Goal: Task Accomplishment & Management: Manage account settings

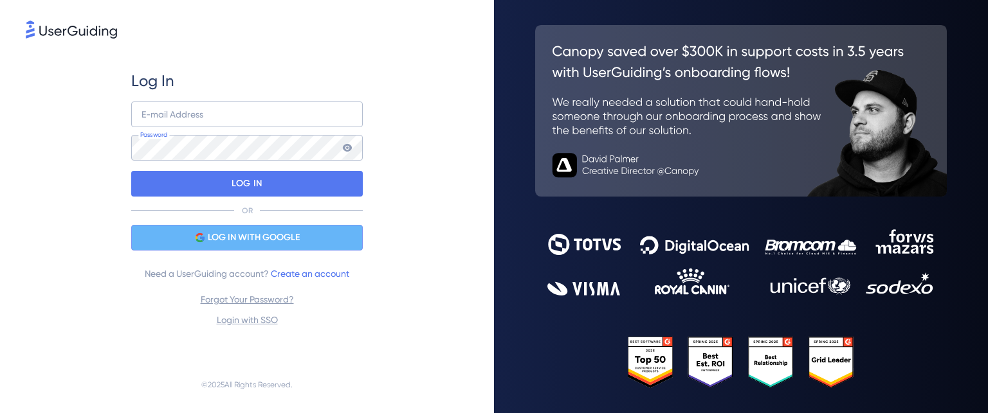
click at [258, 239] on span "LOG IN WITH GOOGLE" at bounding box center [254, 237] width 92 height 15
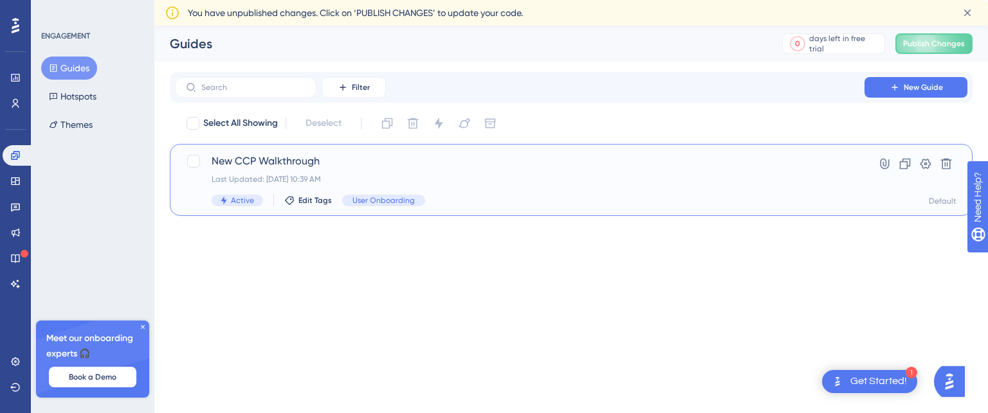
click at [505, 195] on div "Active Edit Tags User Onboarding" at bounding box center [520, 201] width 616 height 12
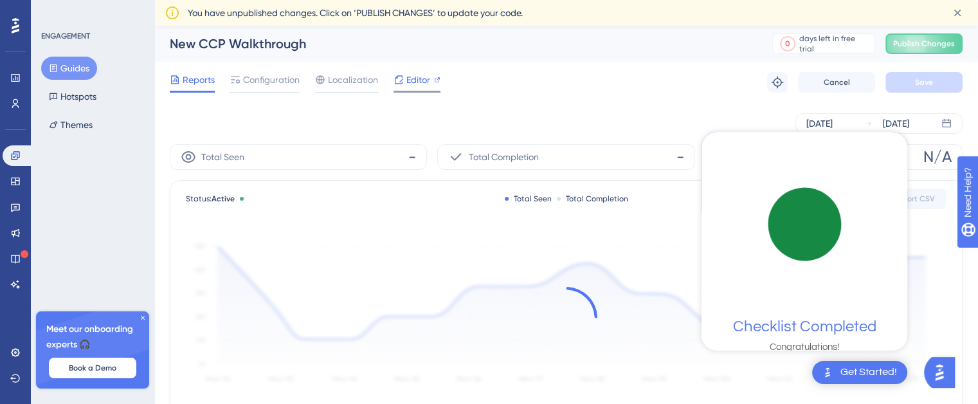
click at [415, 81] on span "Editor" at bounding box center [418, 79] width 24 height 15
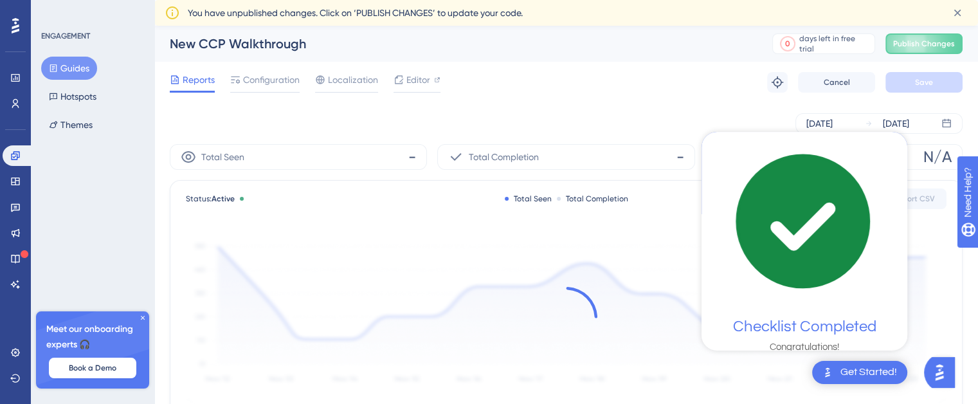
click at [798, 276] on icon "checklist loading" at bounding box center [803, 222] width 132 height 132
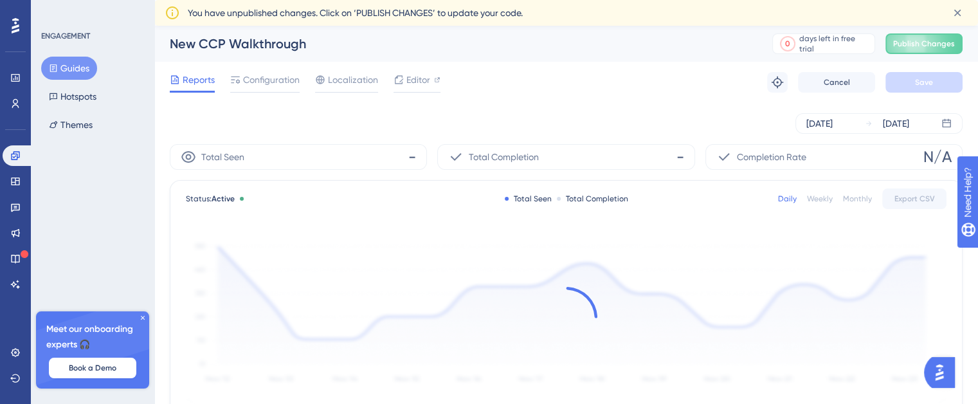
click at [946, 368] on img "Open AI Assistant Launcher" at bounding box center [939, 372] width 23 height 23
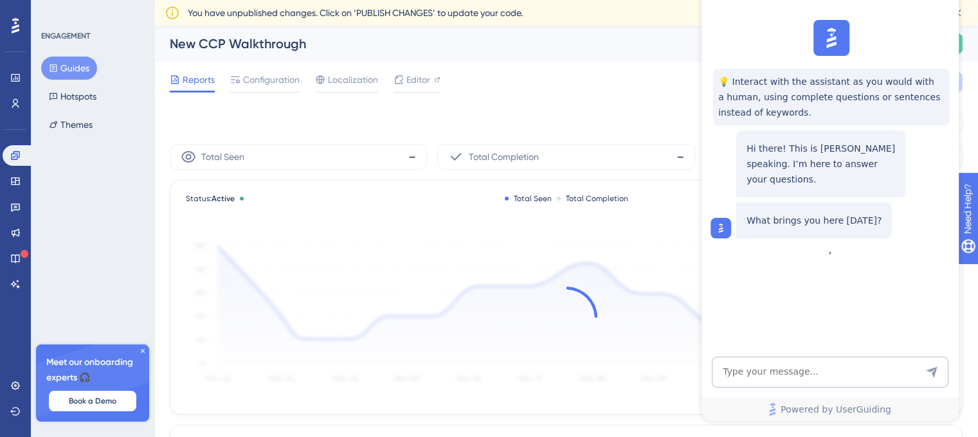
drag, startPoint x: 863, startPoint y: 12, endPoint x: 829, endPoint y: 6, distance: 35.2
drag, startPoint x: 819, startPoint y: 5, endPoint x: 824, endPoint y: 0, distance: 7.3
drag, startPoint x: 837, startPoint y: 23, endPoint x: 842, endPoint y: 56, distance: 33.7
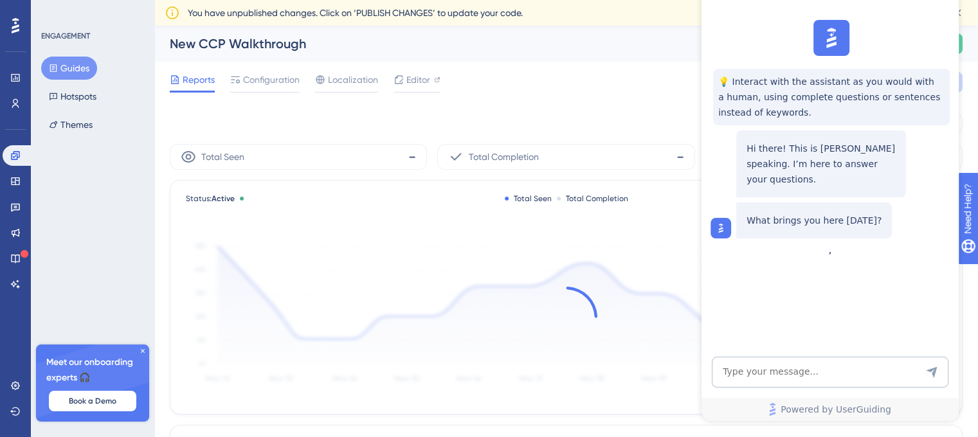
click at [842, 56] on div "💡 Interact with the assistant as you would with a human, using complete questio…" at bounding box center [828, 129] width 257 height 229
click at [861, 203] on div "What brings you here today?" at bounding box center [814, 221] width 156 height 36
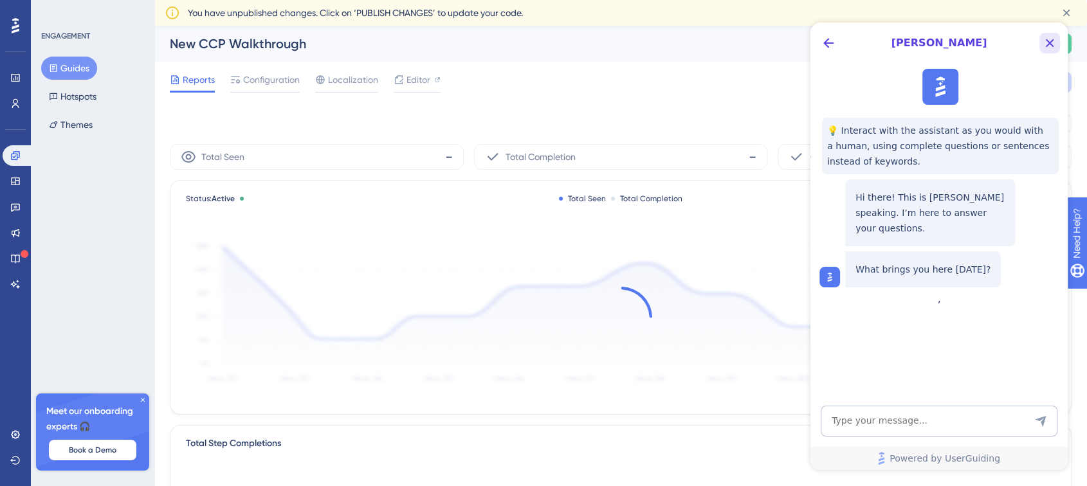
click at [987, 42] on icon "Close Button" at bounding box center [1049, 43] width 8 height 8
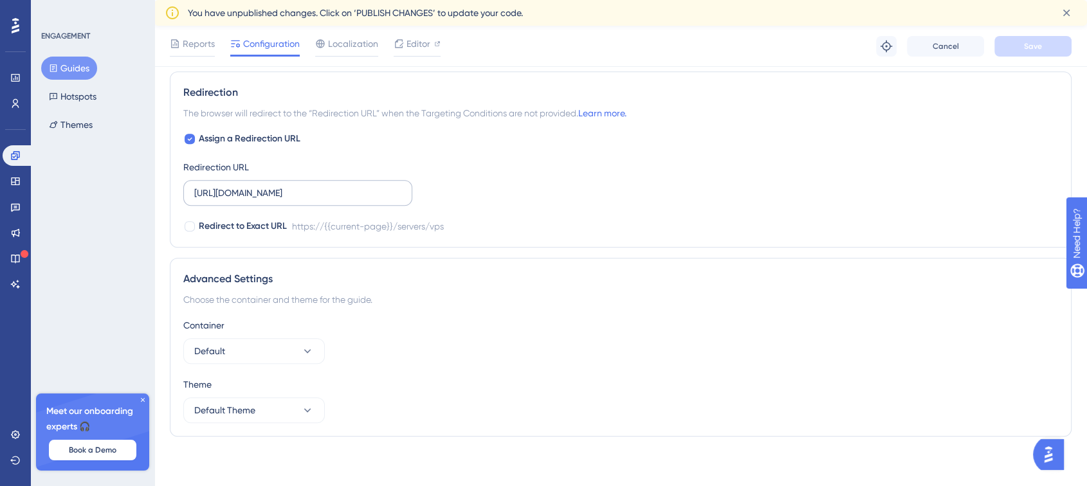
scroll to position [1101, 0]
click at [286, 343] on button "Default" at bounding box center [253, 351] width 141 height 26
drag, startPoint x: 310, startPoint y: 326, endPoint x: 285, endPoint y: 350, distance: 34.6
click at [311, 326] on div "Container" at bounding box center [620, 324] width 874 height 15
click at [276, 410] on button "Default Theme" at bounding box center [253, 410] width 141 height 26
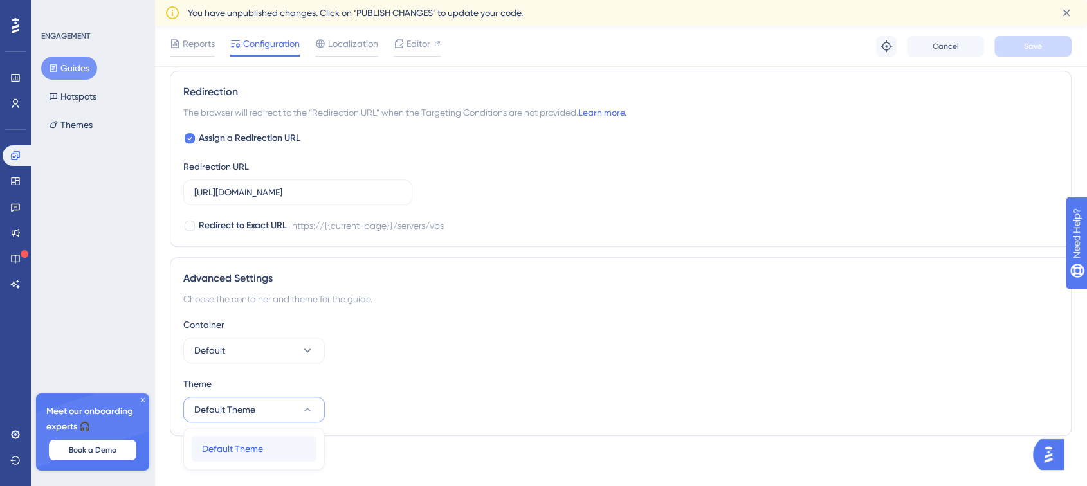
click at [246, 438] on div "Default Theme Default Theme" at bounding box center [254, 449] width 104 height 26
click at [260, 399] on button "Default Theme" at bounding box center [253, 410] width 141 height 26
click at [251, 443] on span "Default Theme" at bounding box center [232, 448] width 61 height 15
click at [60, 118] on button "Themes" at bounding box center [70, 124] width 59 height 23
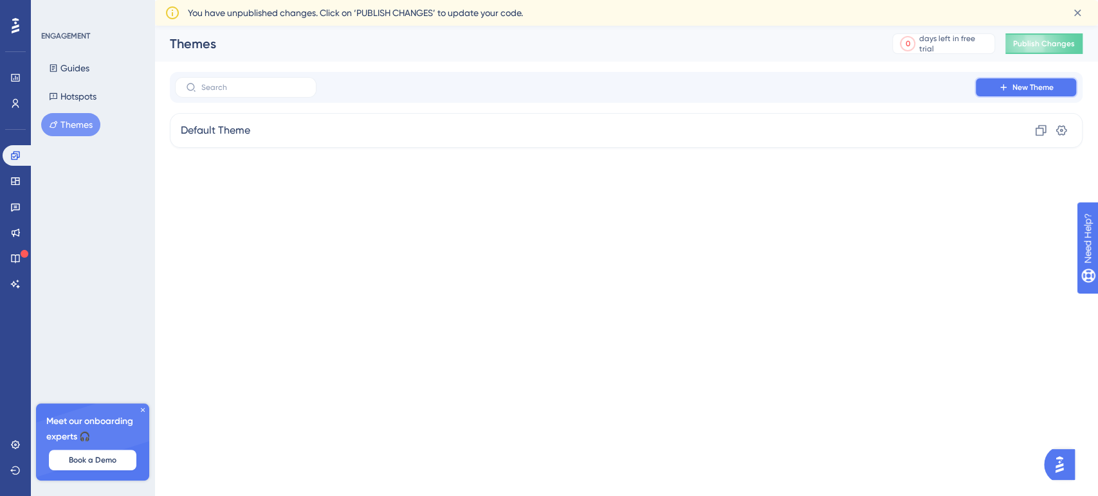
click at [998, 90] on icon at bounding box center [1003, 87] width 10 height 10
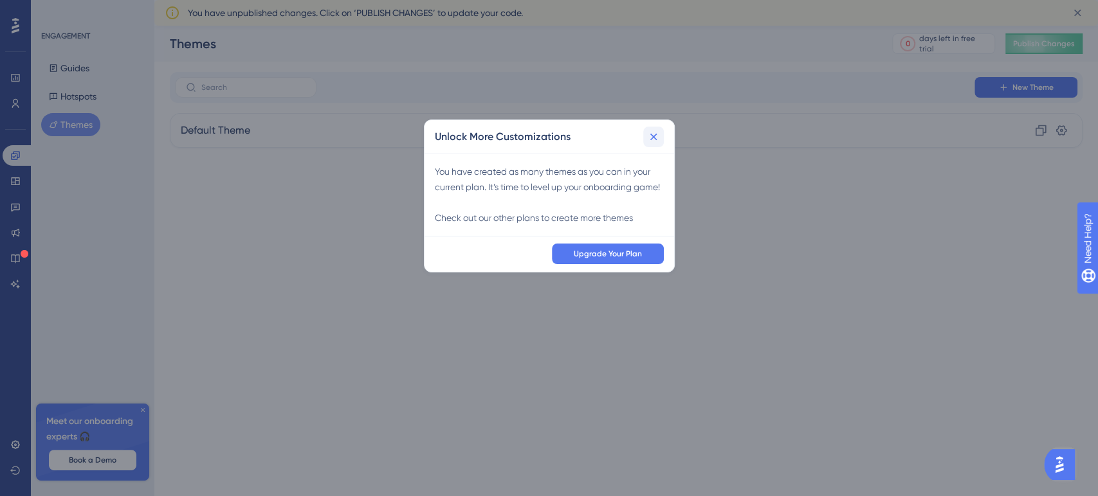
click at [656, 134] on icon at bounding box center [653, 137] width 13 height 13
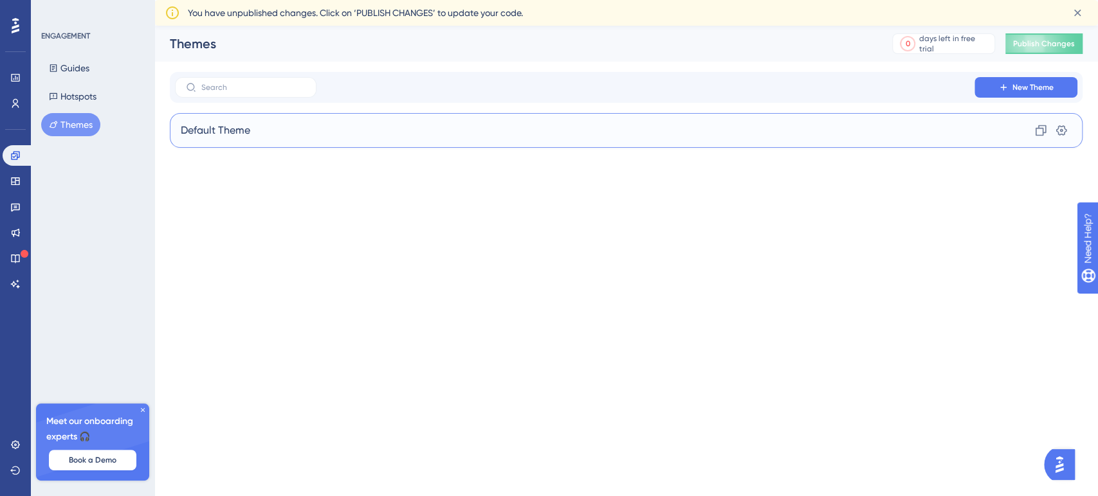
click at [979, 125] on div "Default Theme Clone Settings" at bounding box center [626, 130] width 912 height 35
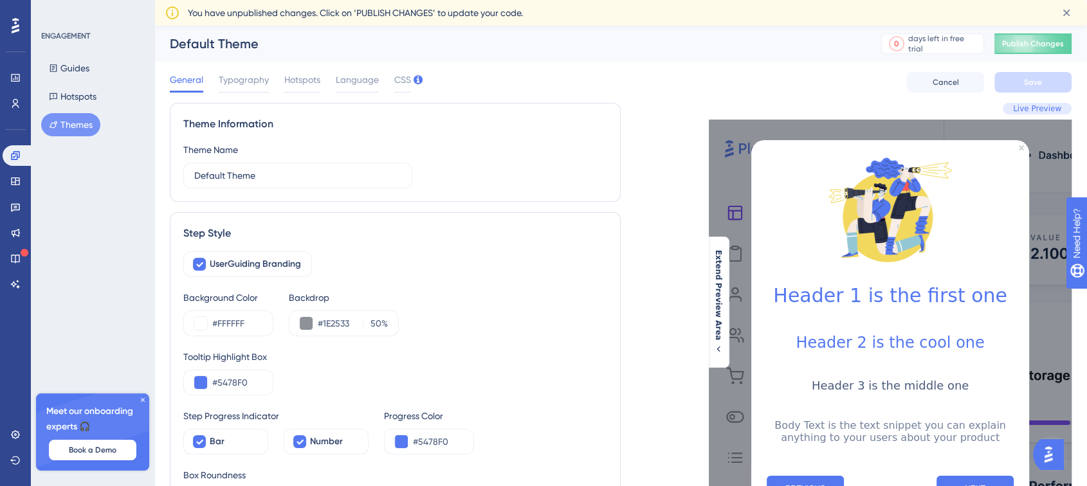
scroll to position [71, 0]
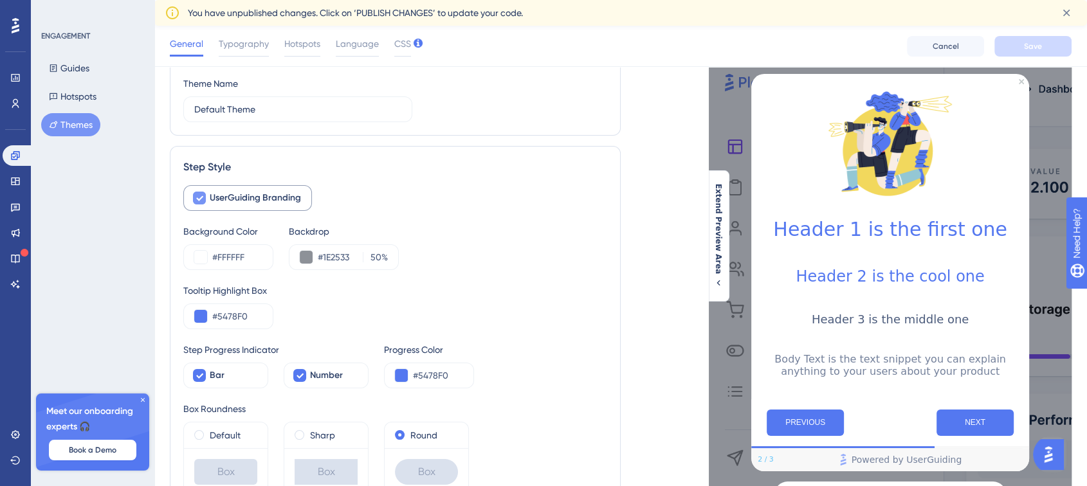
click at [197, 195] on icon at bounding box center [199, 198] width 8 height 10
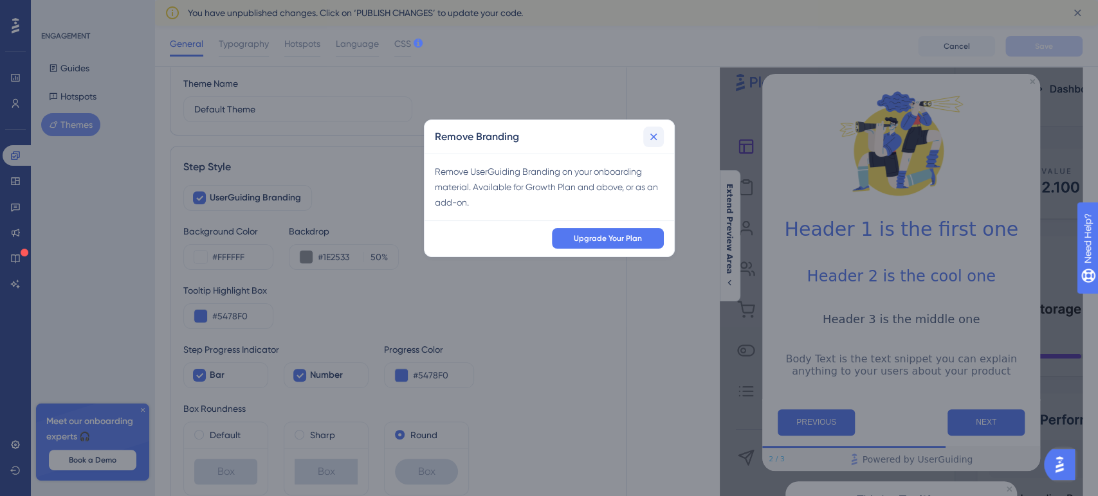
click at [653, 131] on icon at bounding box center [653, 137] width 13 height 13
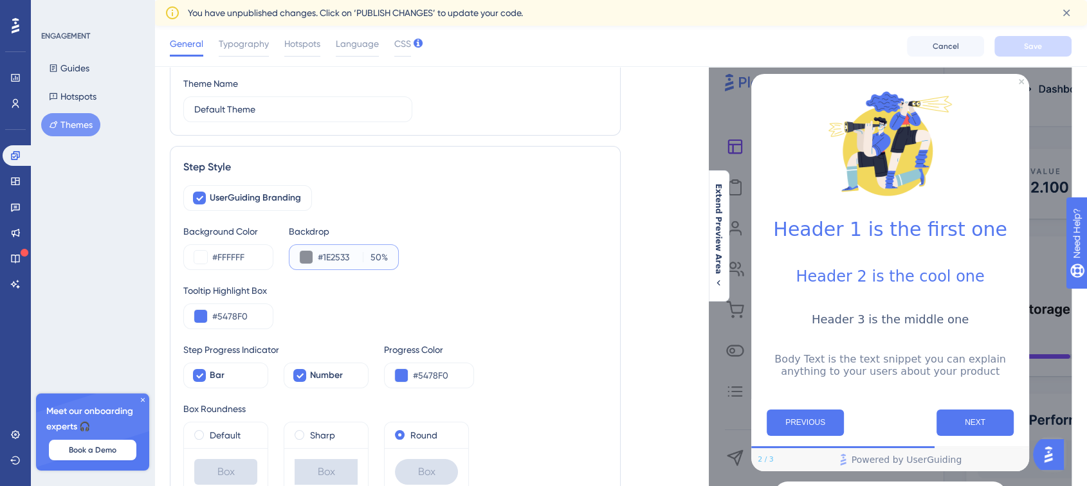
click at [307, 257] on button at bounding box center [306, 257] width 13 height 13
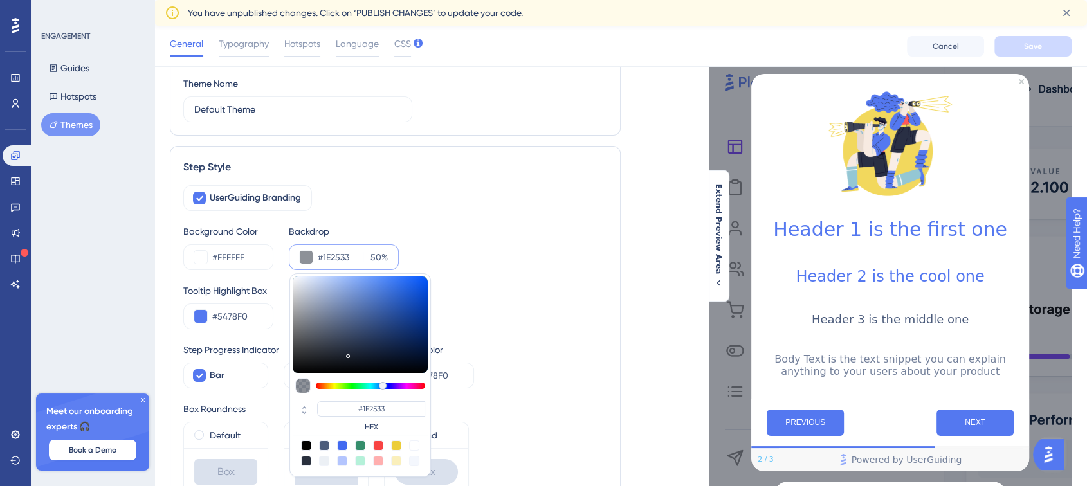
type input "#104cc4"
type input "#104CC4"
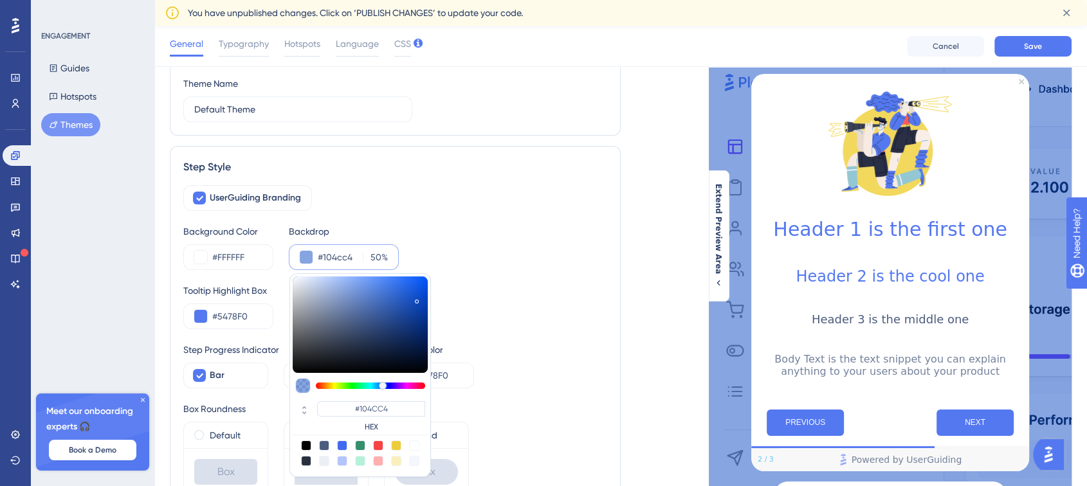
type input "#0f4bc3"
type input "#0F4BC3"
click at [417, 299] on div at bounding box center [360, 324] width 135 height 96
type input "#8a8d93"
type input "#8A8D93"
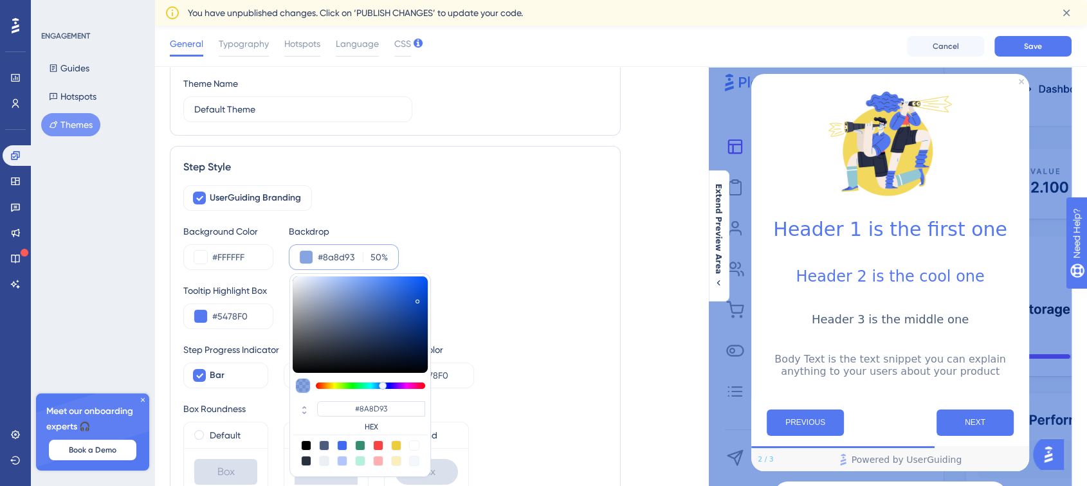
type input "#8a8c91"
type input "#8A8C91"
click at [298, 318] on div at bounding box center [360, 324] width 135 height 96
type input "#898b90"
type input "#898B90"
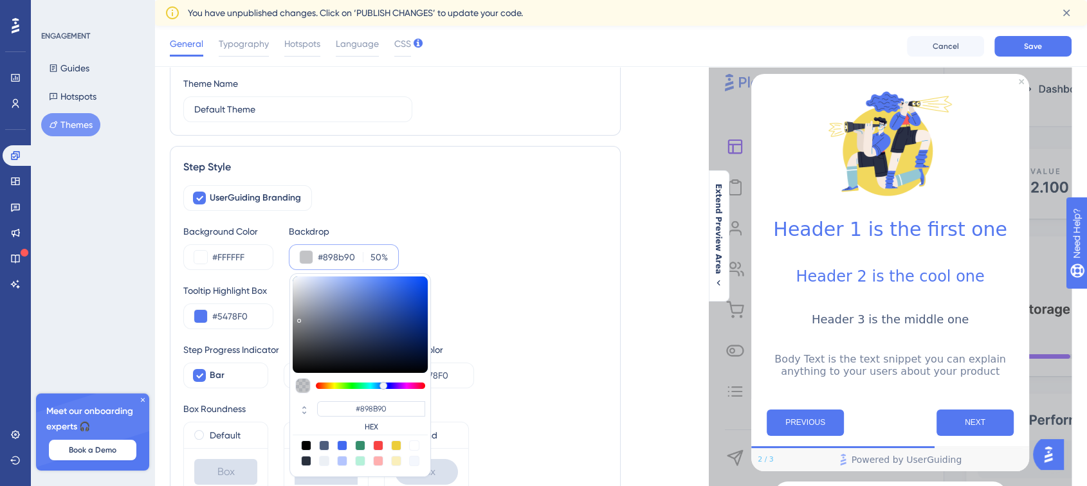
click at [288, 329] on div "UserGuiding Branding Background Color #FFFFFF Backdrop #898b90 50 % #898B90 HEX…" at bounding box center [395, 340] width 424 height 311
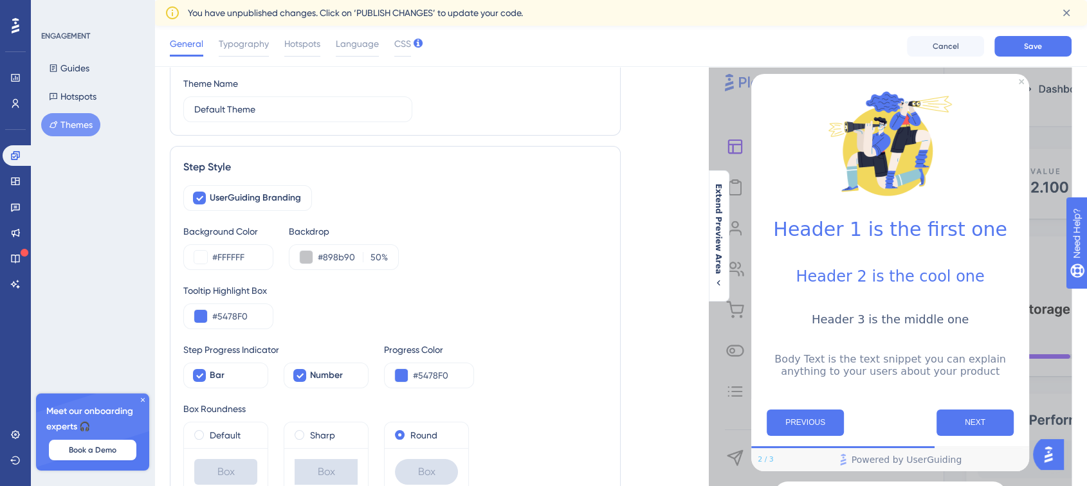
click at [442, 271] on div "UserGuiding Branding Background Color #FFFFFF Backdrop #898b90 50 % Tooltip Hig…" at bounding box center [395, 340] width 424 height 311
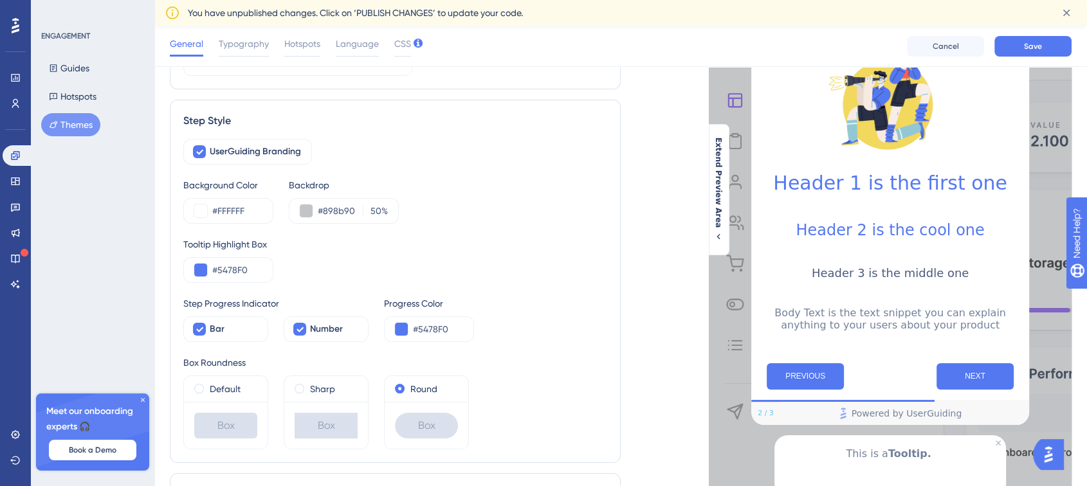
scroll to position [143, 0]
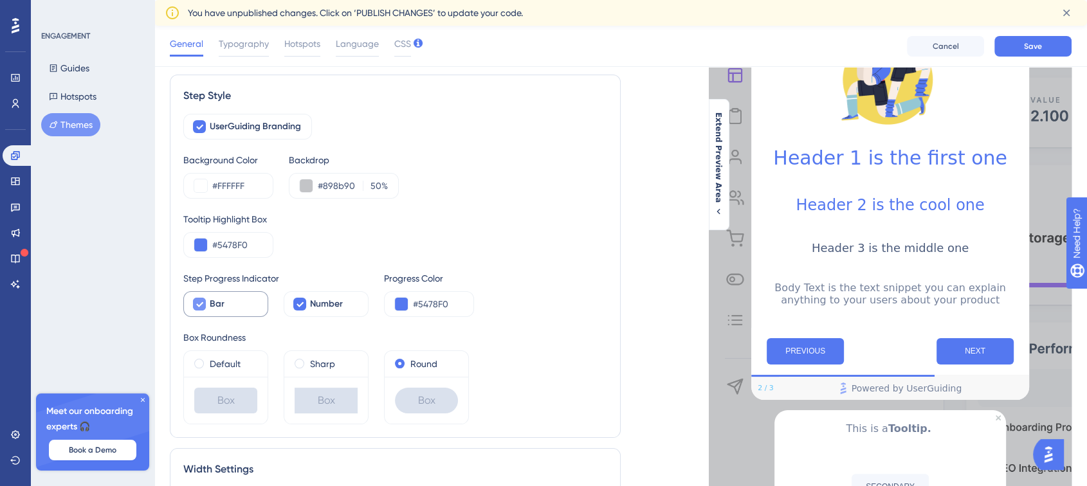
click at [199, 303] on icon at bounding box center [199, 304] width 8 height 10
click at [200, 303] on div at bounding box center [199, 304] width 13 height 13
checkbox input "true"
click at [301, 304] on icon at bounding box center [299, 304] width 7 height 5
click at [304, 303] on div at bounding box center [299, 304] width 13 height 13
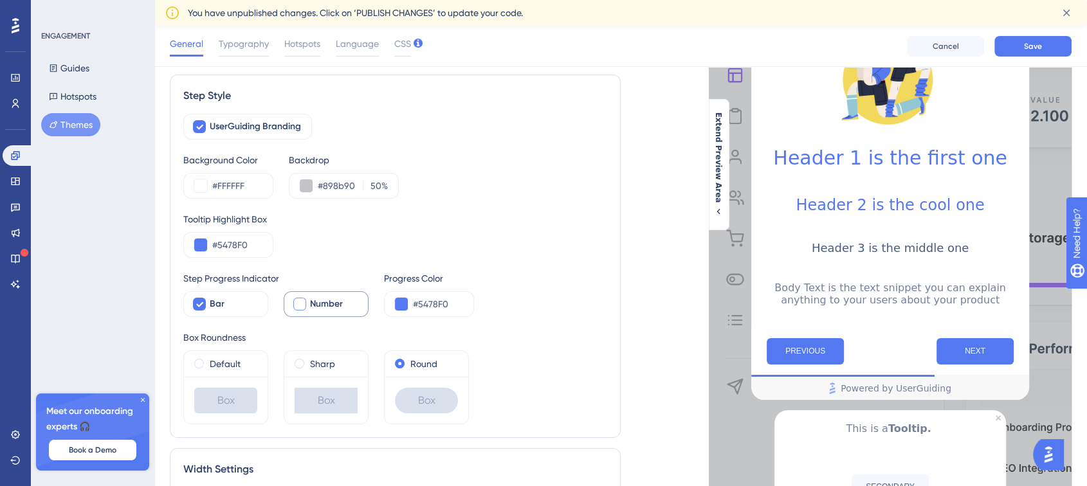
checkbox input "true"
click at [310, 362] on label "Sharp" at bounding box center [322, 363] width 25 height 15
click at [247, 369] on div "Default" at bounding box center [225, 363] width 63 height 15
click at [414, 363] on label "Round" at bounding box center [423, 363] width 27 height 15
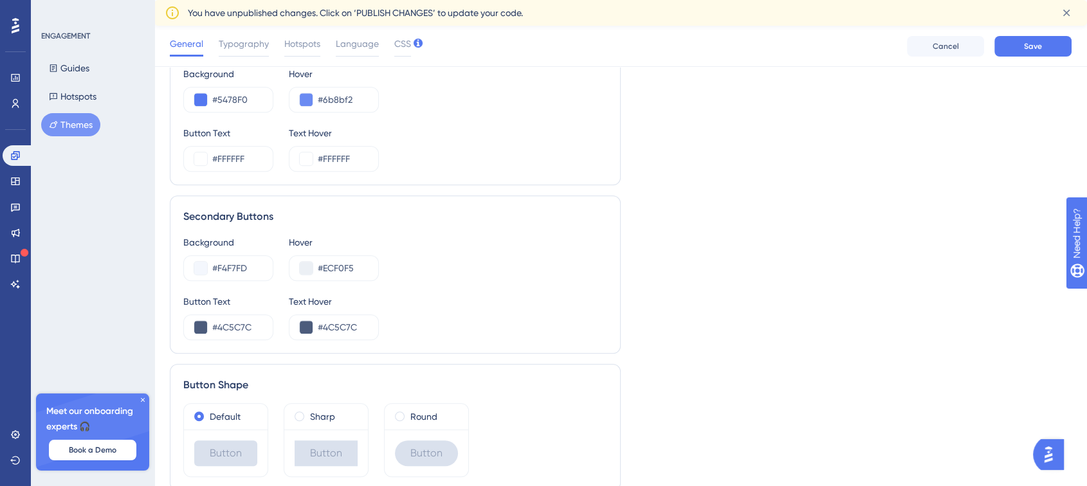
scroll to position [777, 0]
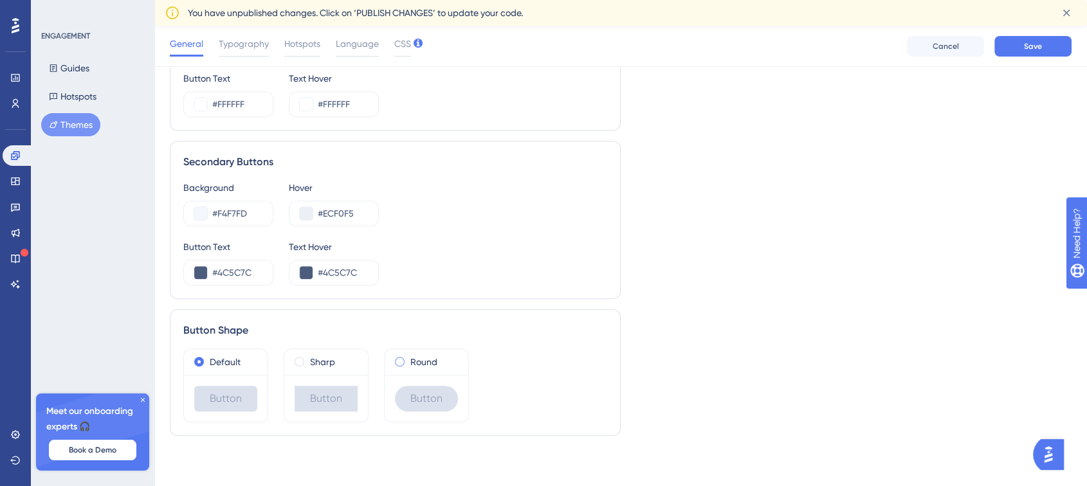
click at [409, 360] on div "Round" at bounding box center [426, 361] width 63 height 15
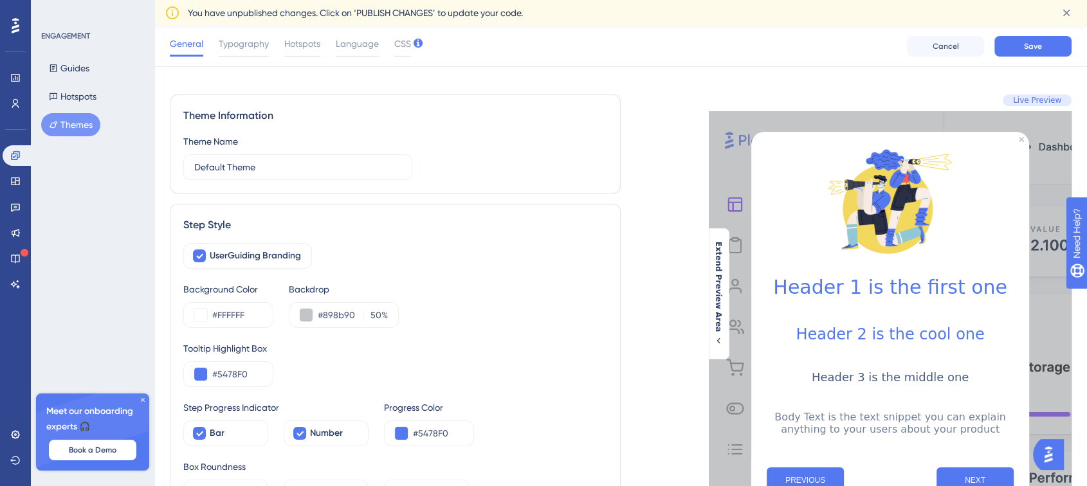
scroll to position [0, 0]
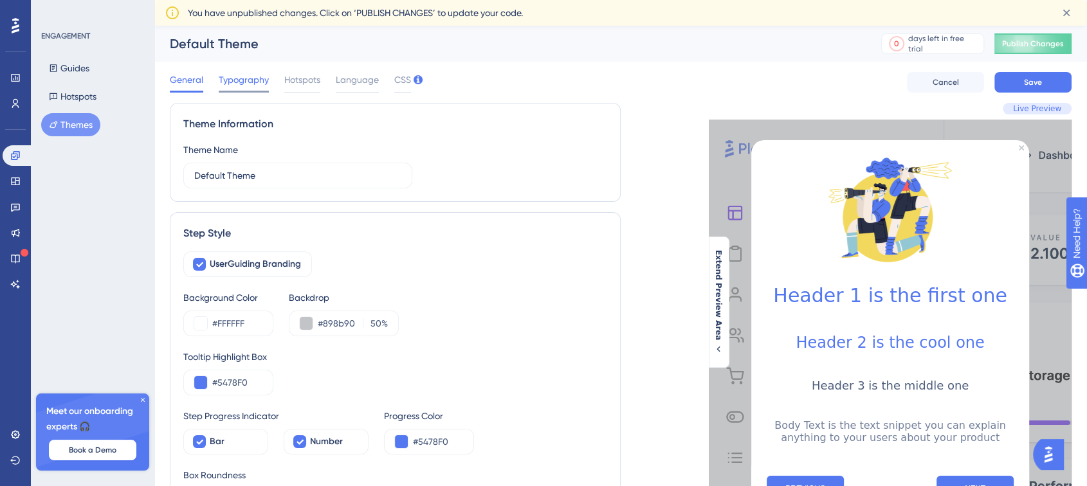
click at [248, 76] on span "Typography" at bounding box center [244, 79] width 50 height 15
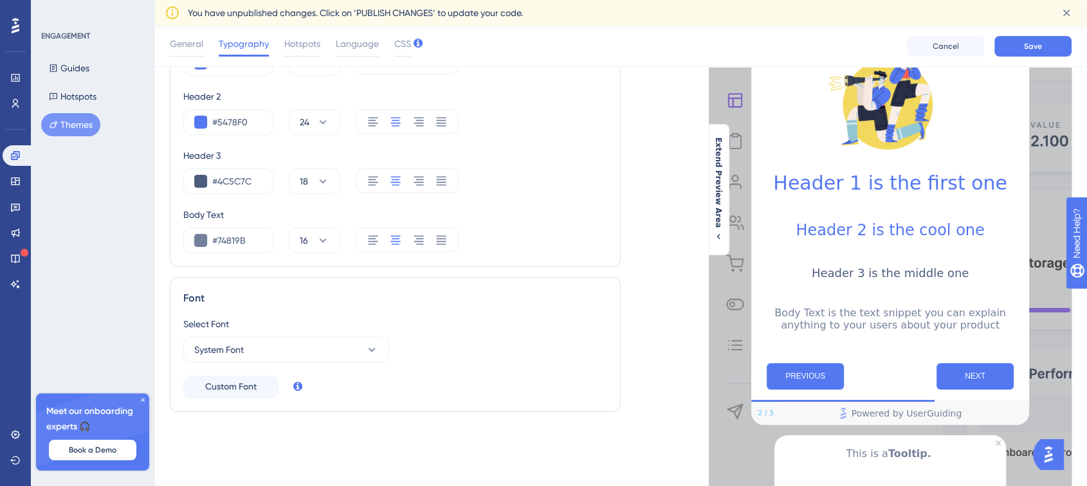
scroll to position [143, 0]
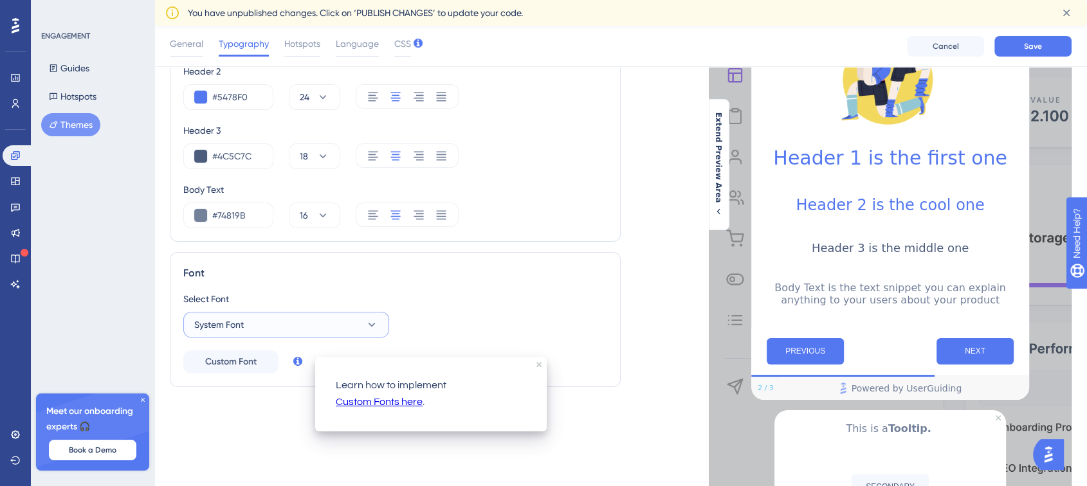
click at [296, 321] on button "System Font" at bounding box center [286, 325] width 206 height 26
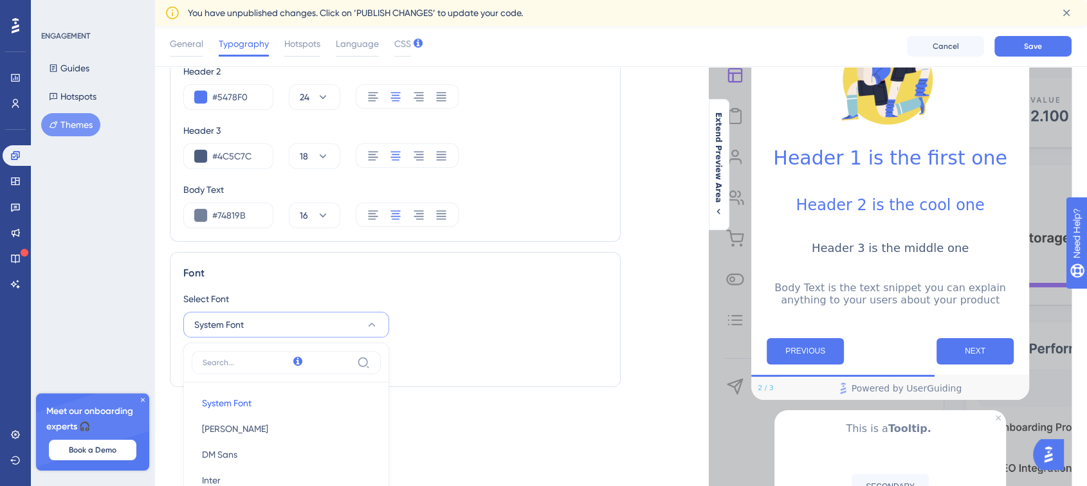
scroll to position [369, 0]
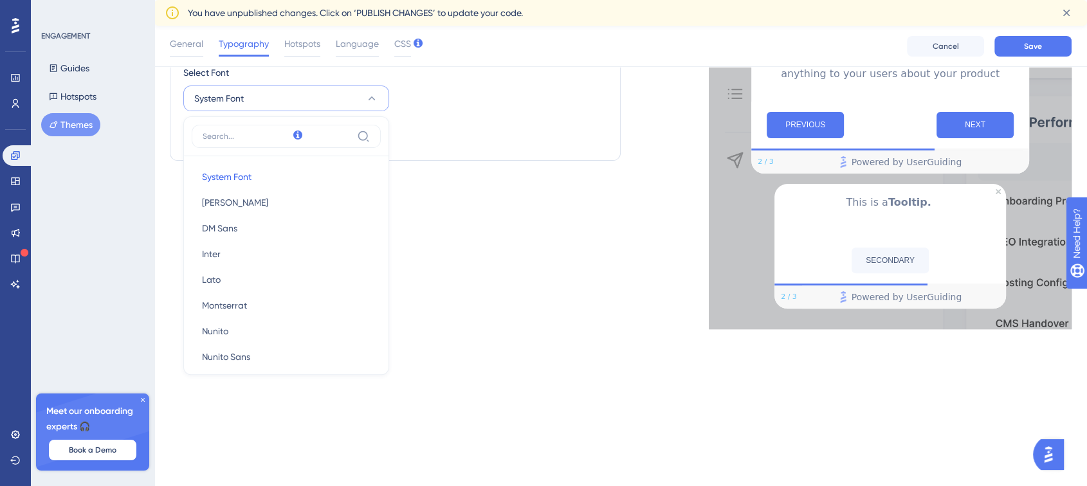
click at [468, 350] on div "Performance Users Engagement Widgets Feedback Product Updates Knowledge Base AI…" at bounding box center [620, 3] width 932 height 693
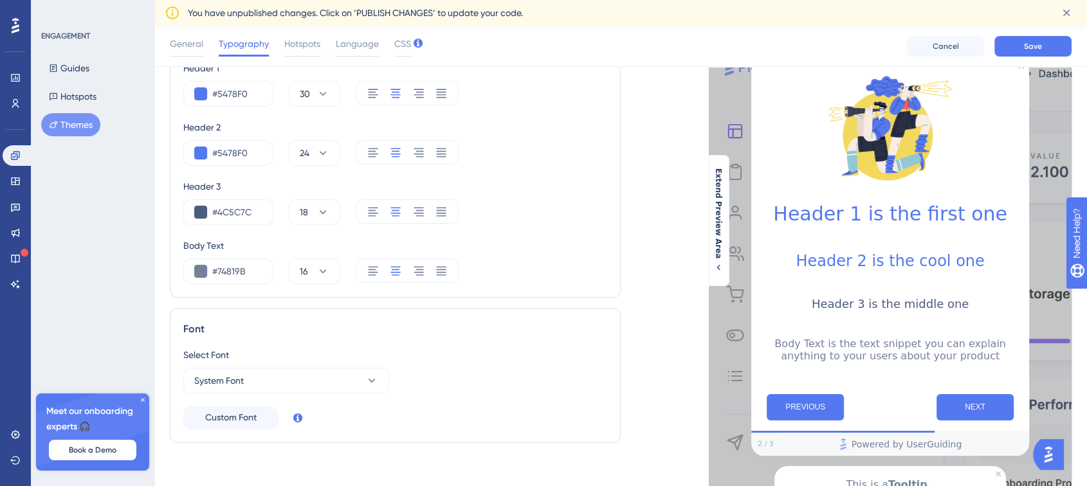
scroll to position [0, 0]
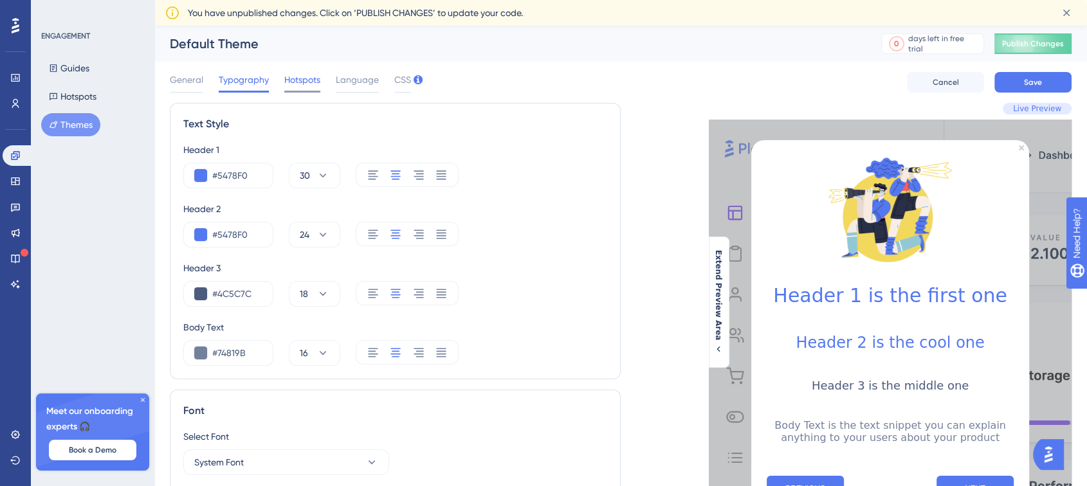
click at [302, 84] on span "Hotspots" at bounding box center [302, 79] width 36 height 15
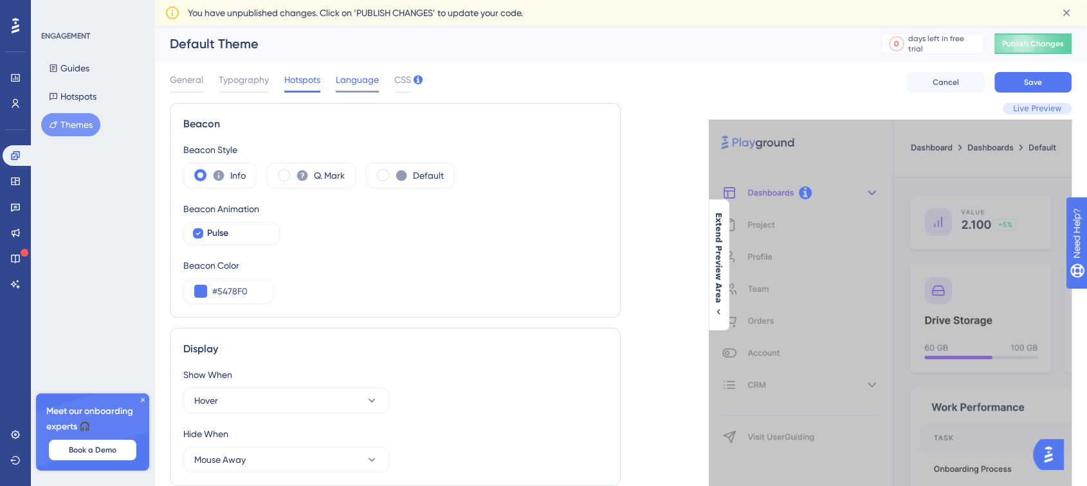
drag, startPoint x: 350, startPoint y: 98, endPoint x: 352, endPoint y: 88, distance: 10.5
click at [350, 98] on div "General Typography Hotspots Language CSS Cancel Save" at bounding box center [620, 82] width 901 height 41
click at [352, 88] on div "Language" at bounding box center [357, 82] width 43 height 21
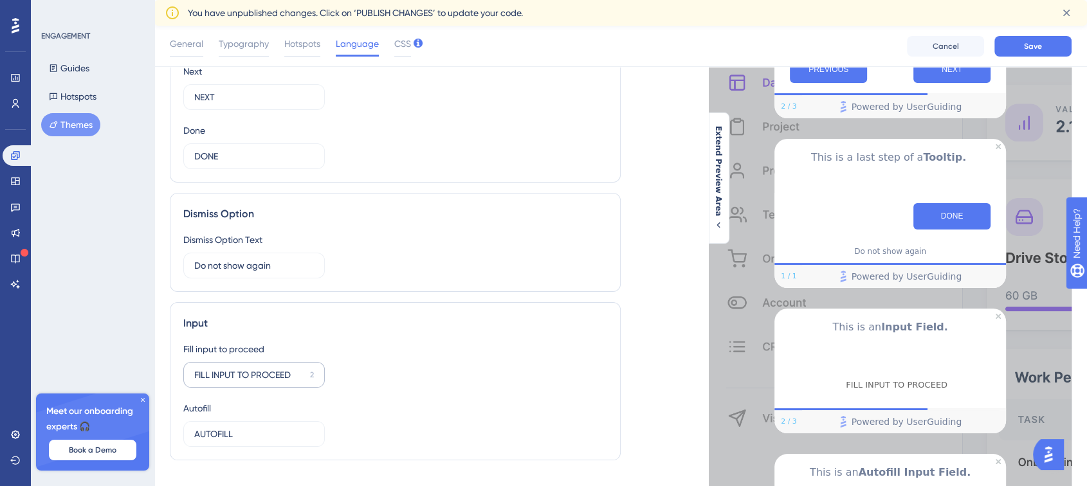
scroll to position [214, 0]
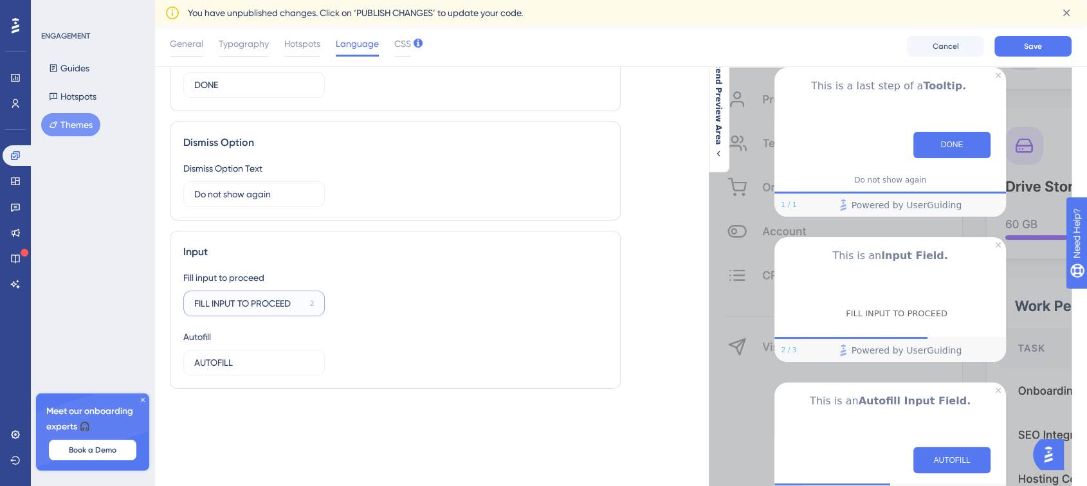
click at [261, 302] on input "FILL INPUT TO PROCEED" at bounding box center [249, 303] width 111 height 14
click at [395, 285] on div "Fill input to proceed FILL INPUT TO PROCEED 2 Autofill AUTOFILL 8" at bounding box center [395, 322] width 424 height 105
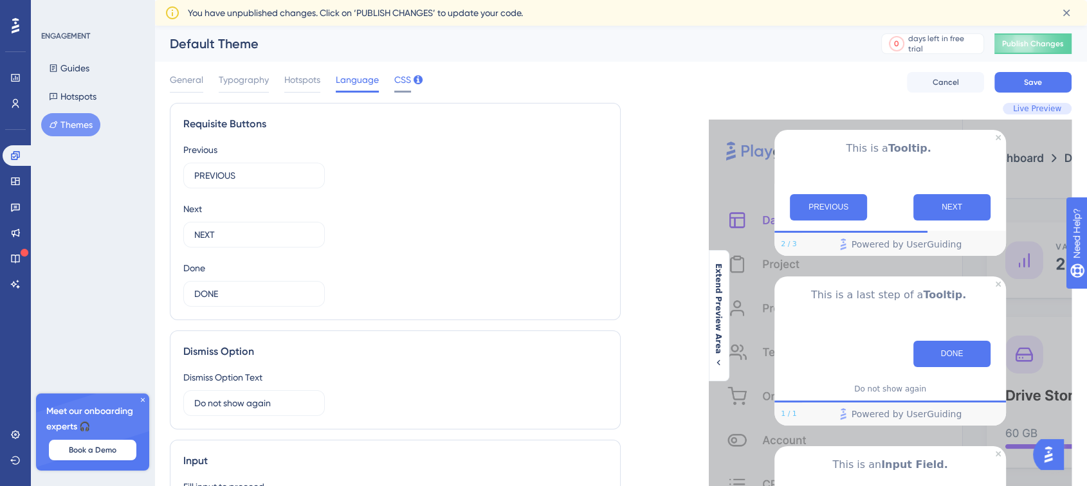
click at [399, 84] on span "CSS" at bounding box center [402, 79] width 17 height 15
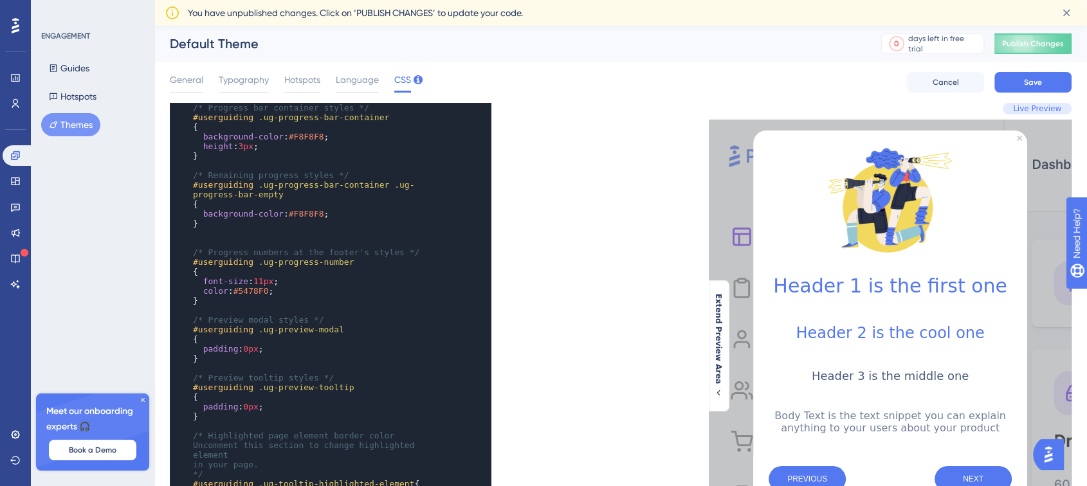
scroll to position [141, 0]
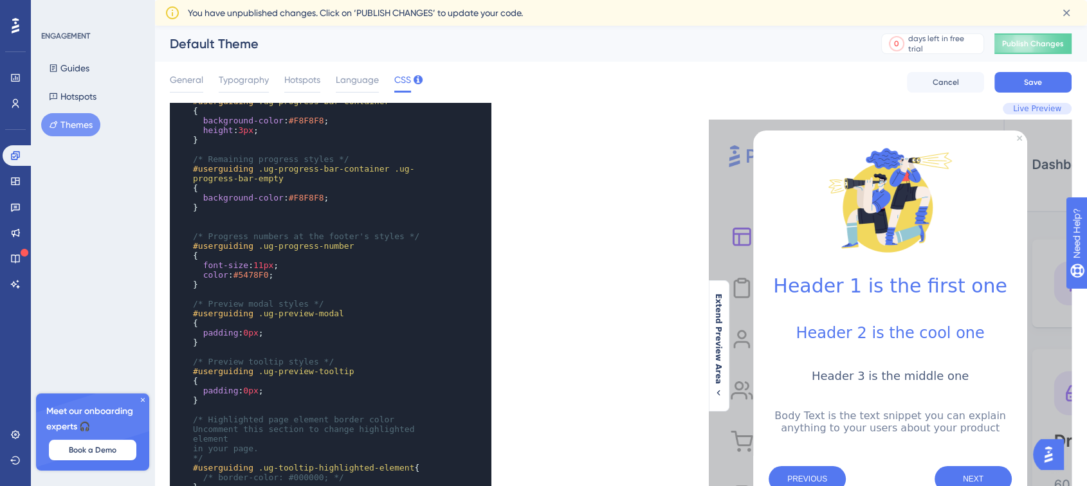
click at [257, 262] on span "11px" at bounding box center [263, 265] width 20 height 10
click at [264, 263] on div "​ /* Only the selectors and attributes provided in this field are editable at t…" at bounding box center [317, 463] width 255 height 964
type textarea "font-size: 11p"
click at [258, 266] on span "11px" at bounding box center [263, 265] width 20 height 10
click at [680, 205] on div "Live Preview Extend Preview Area" at bounding box center [845, 471] width 451 height 737
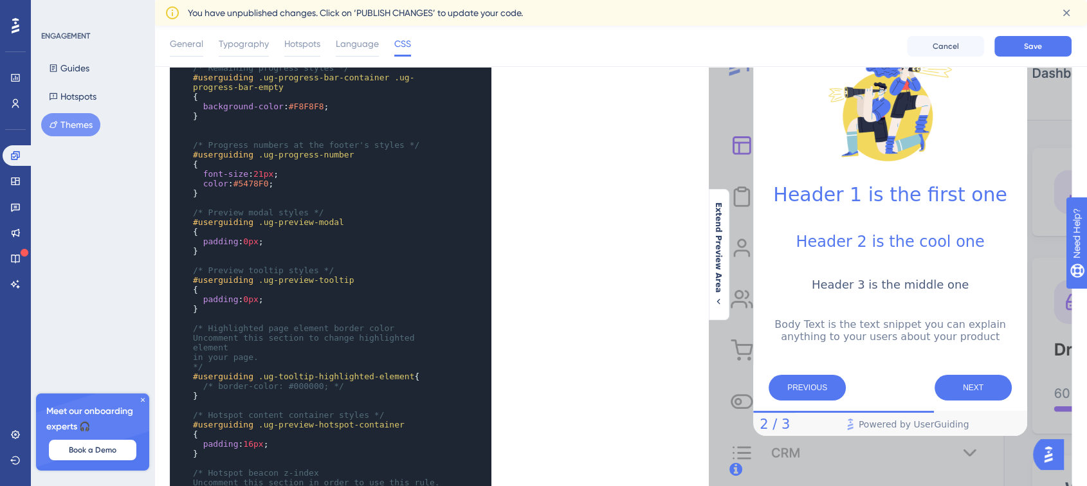
scroll to position [71, 0]
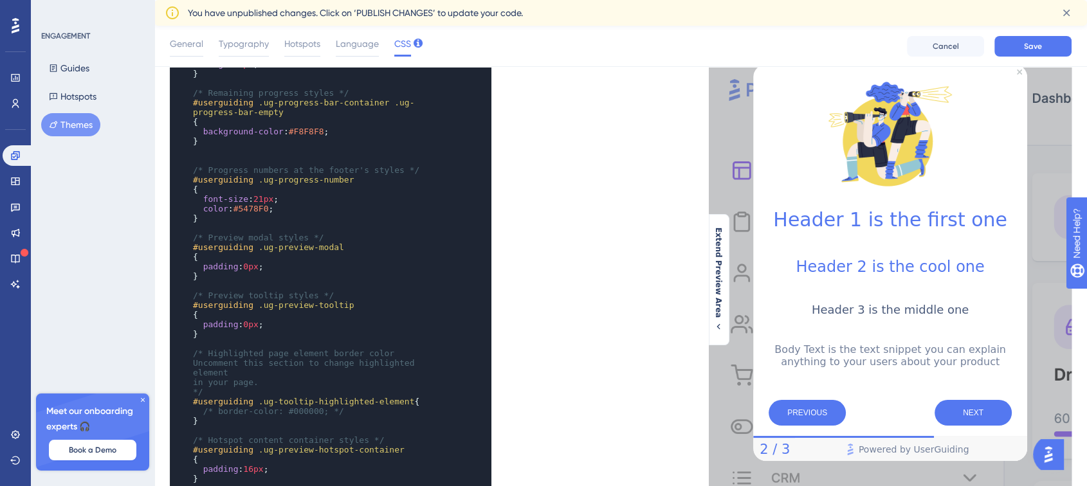
click at [257, 203] on span "21px" at bounding box center [263, 199] width 20 height 10
click at [547, 214] on div "x ​ ​ /* Only the selectors and attributes provided in this field are editable …" at bounding box center [395, 397] width 451 height 720
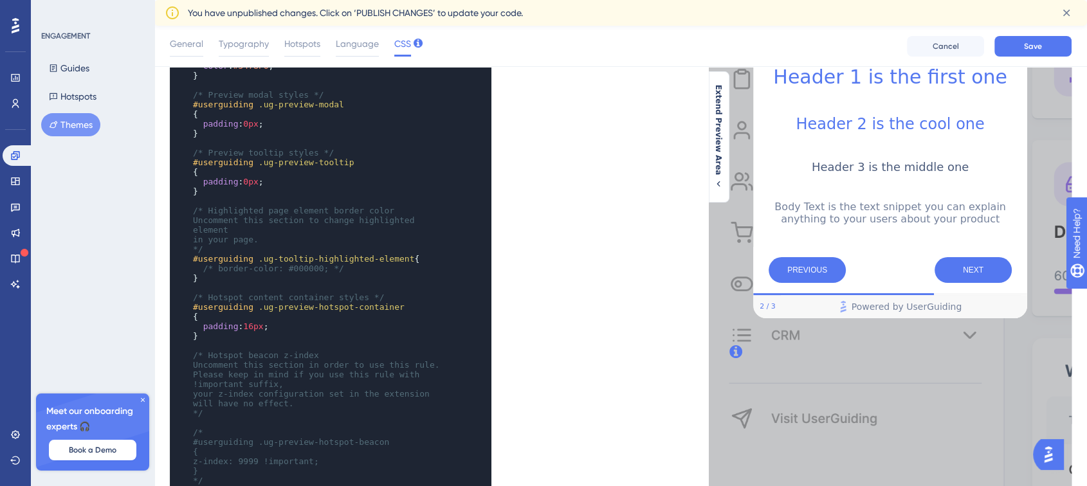
scroll to position [0, 0]
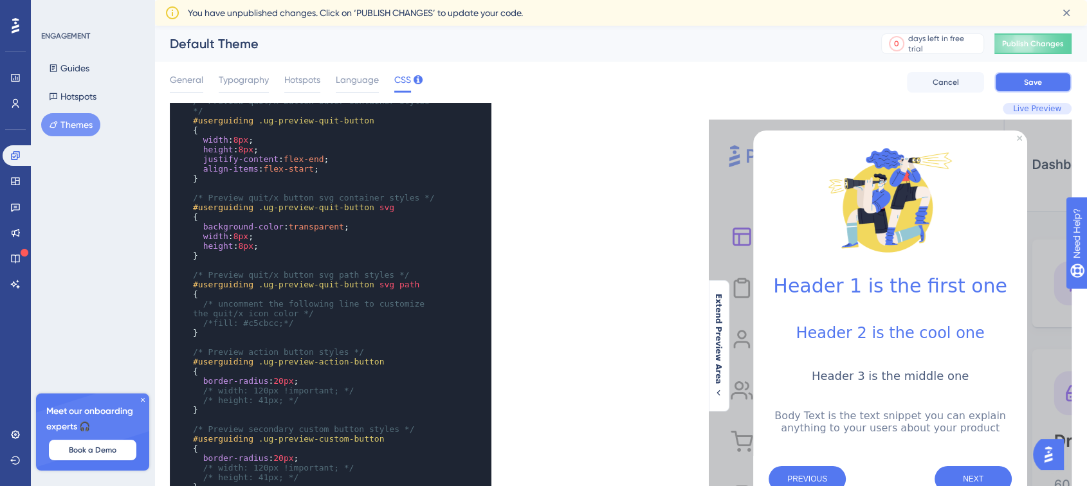
click at [1028, 86] on span "Save" at bounding box center [1033, 82] width 18 height 10
drag, startPoint x: 178, startPoint y: 78, endPoint x: 185, endPoint y: 83, distance: 8.4
click at [179, 78] on span "General" at bounding box center [186, 79] width 33 height 15
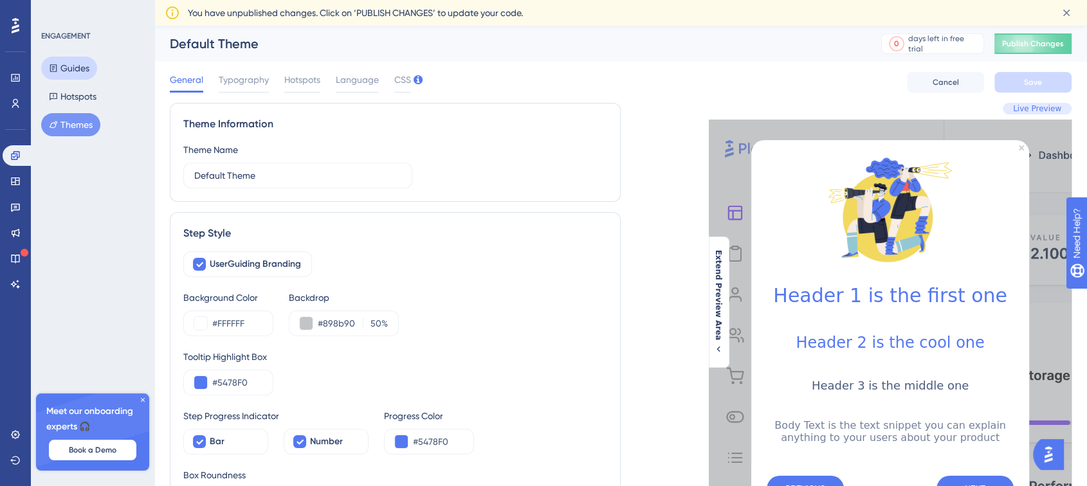
click at [81, 71] on button "Guides" at bounding box center [69, 68] width 56 height 23
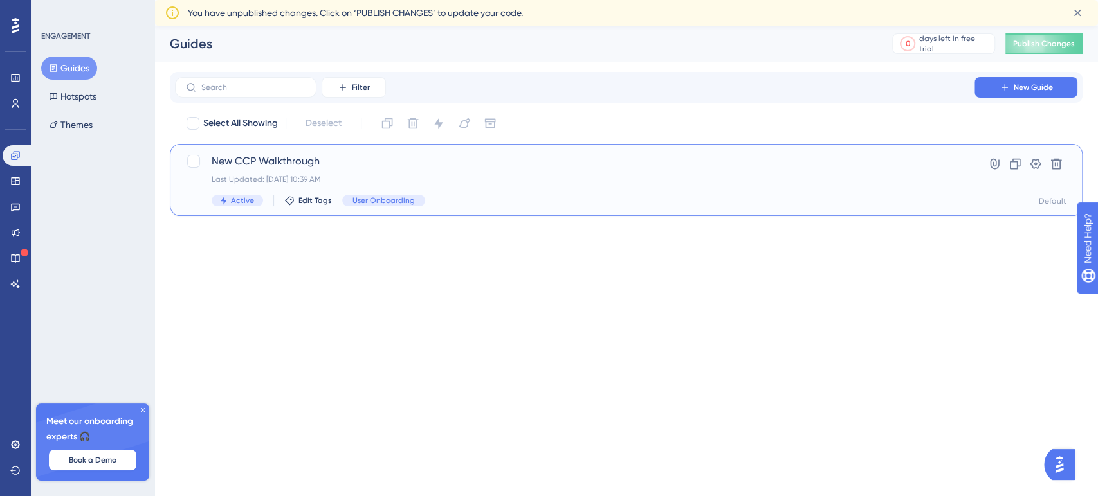
click at [364, 161] on span "New CCP Walkthrough" at bounding box center [575, 161] width 726 height 15
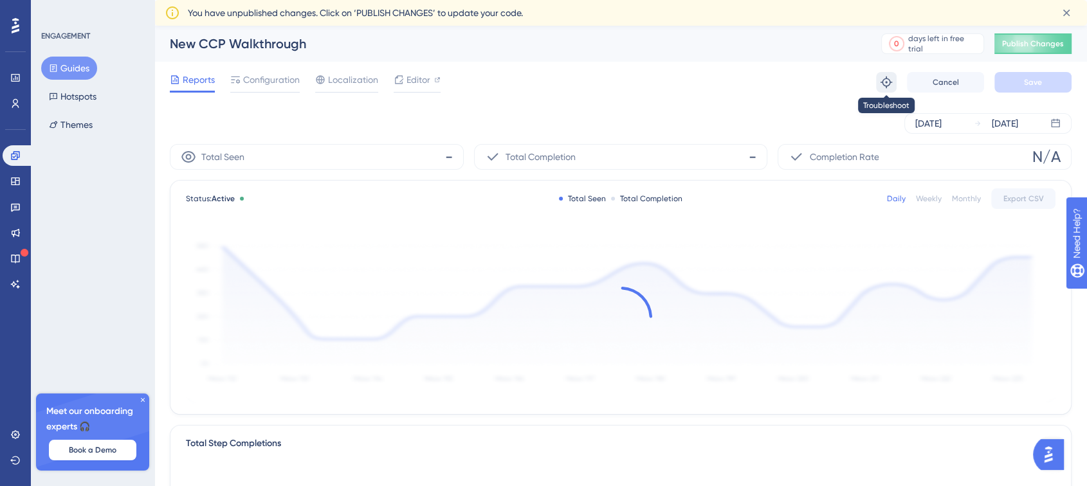
click at [880, 80] on icon at bounding box center [886, 82] width 13 height 13
click at [253, 84] on span "Configuration" at bounding box center [271, 79] width 57 height 15
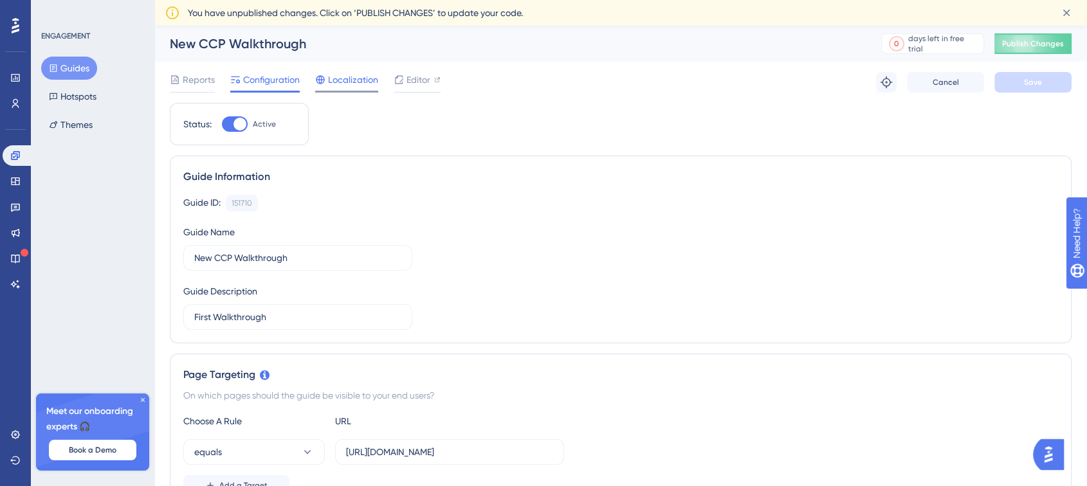
click at [375, 80] on span "Localization" at bounding box center [353, 79] width 50 height 15
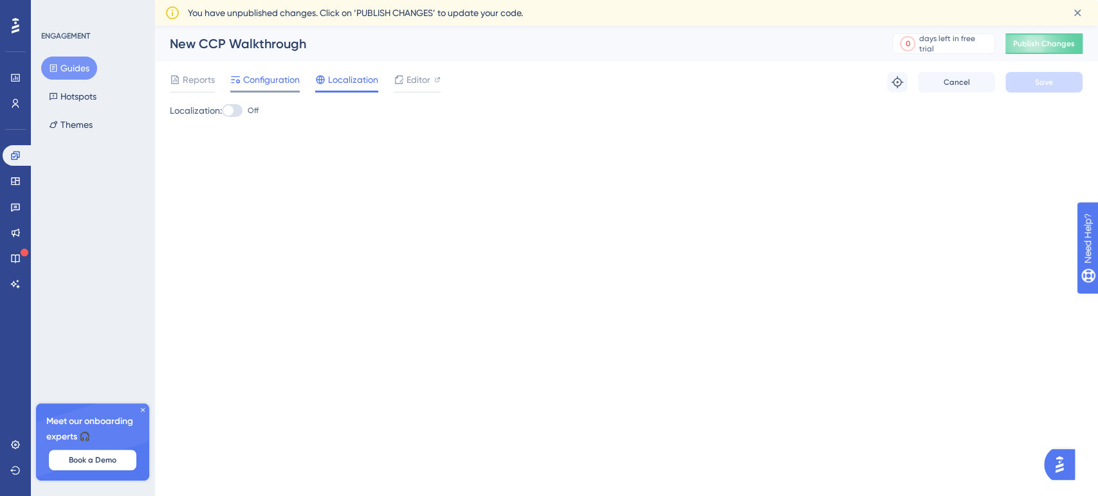
click at [258, 86] on span "Configuration" at bounding box center [271, 79] width 57 height 15
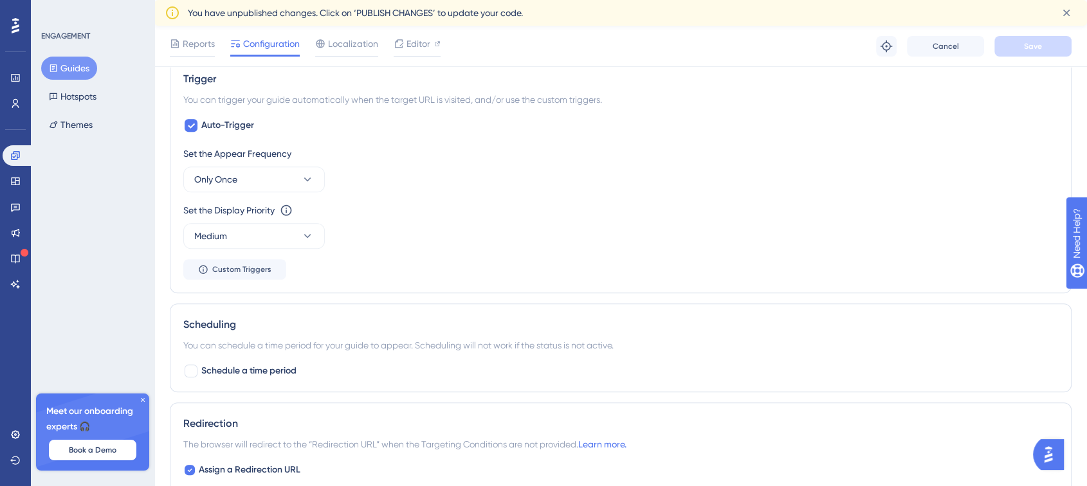
scroll to position [744, 0]
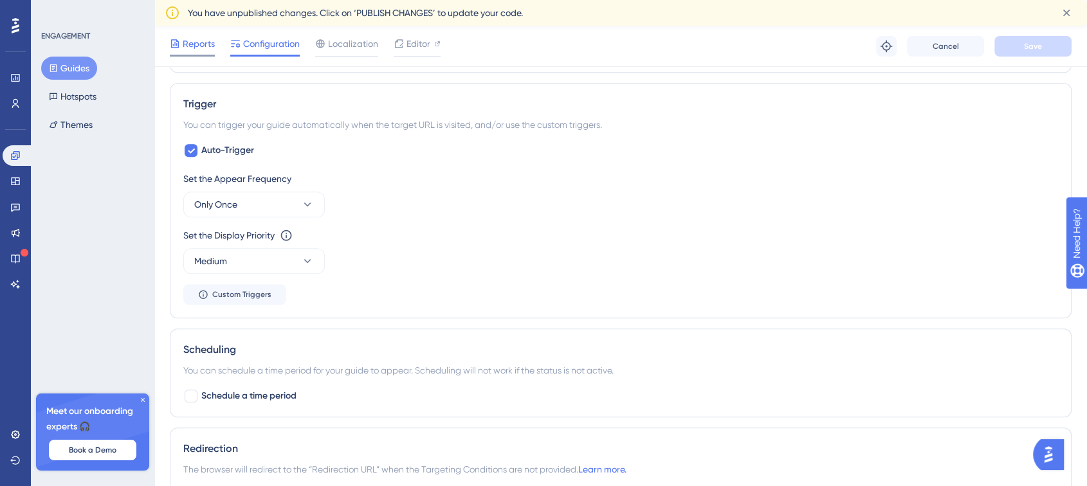
click at [211, 45] on span "Reports" at bounding box center [199, 43] width 32 height 15
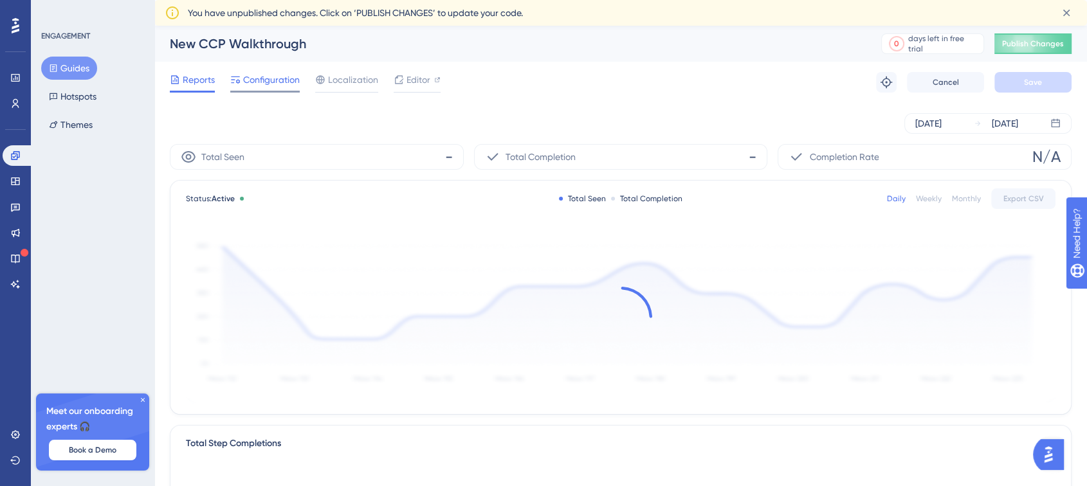
click at [249, 77] on span "Configuration" at bounding box center [271, 79] width 57 height 15
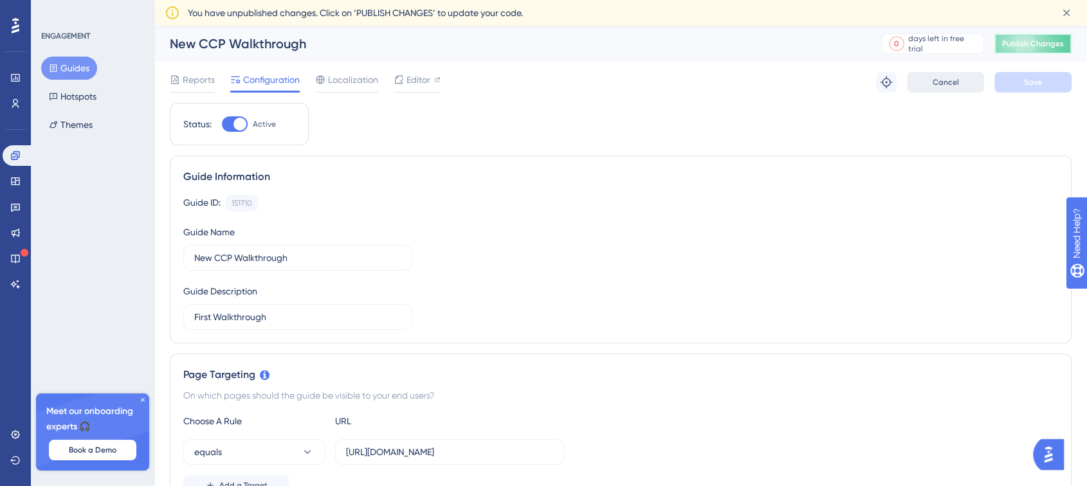
drag, startPoint x: 1016, startPoint y: 51, endPoint x: 977, endPoint y: 58, distance: 39.2
click at [1017, 50] on button "Publish Changes" at bounding box center [1032, 43] width 77 height 21
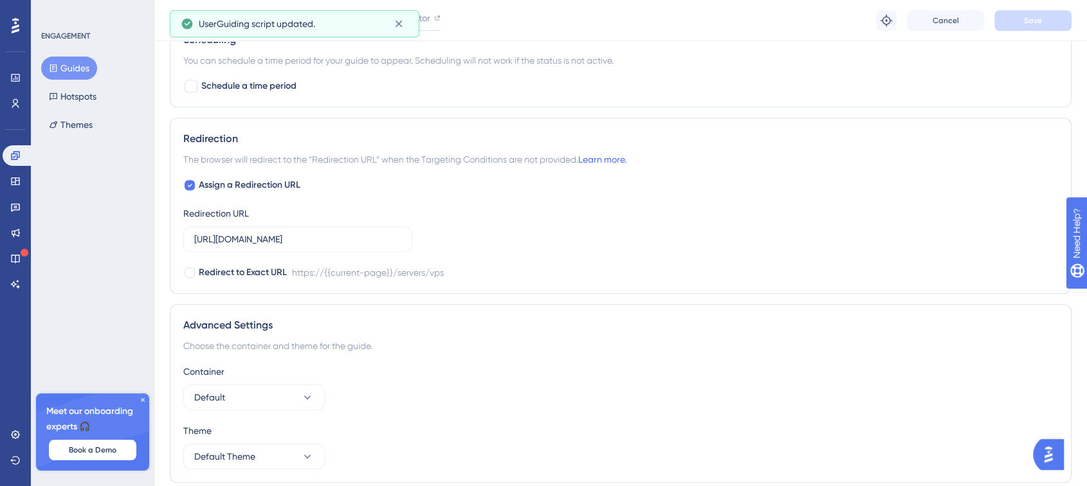
scroll to position [1075, 0]
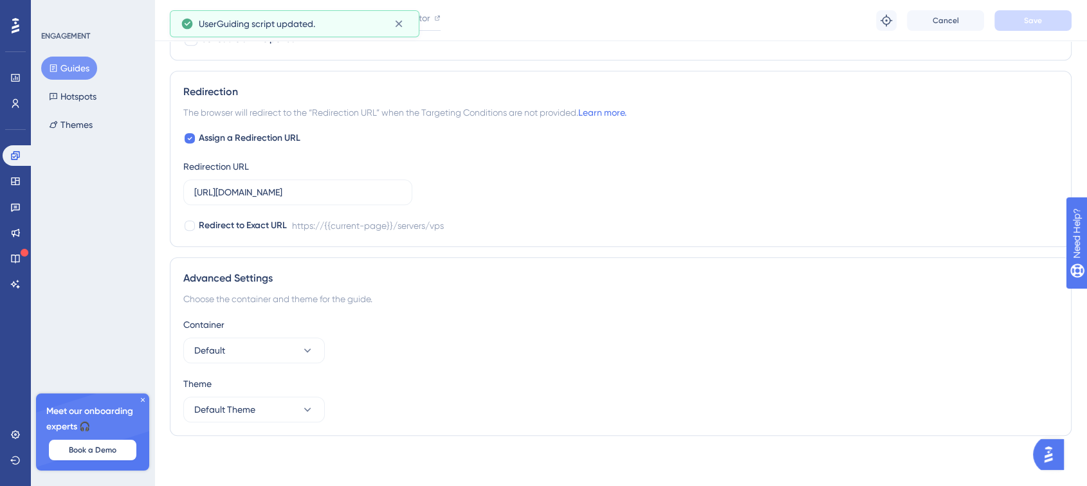
click at [317, 392] on div "Theme Default Theme" at bounding box center [620, 399] width 874 height 46
click at [311, 405] on icon at bounding box center [307, 409] width 13 height 13
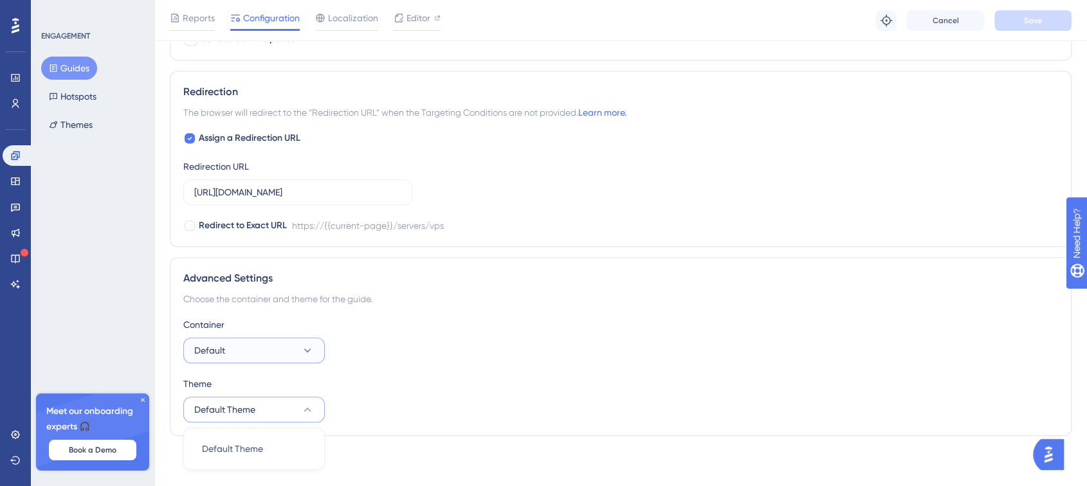
click at [298, 350] on button "Default" at bounding box center [253, 351] width 141 height 26
drag, startPoint x: 386, startPoint y: 359, endPoint x: 399, endPoint y: 359, distance: 12.9
click at [395, 359] on div "Container Default Default Default" at bounding box center [620, 340] width 874 height 46
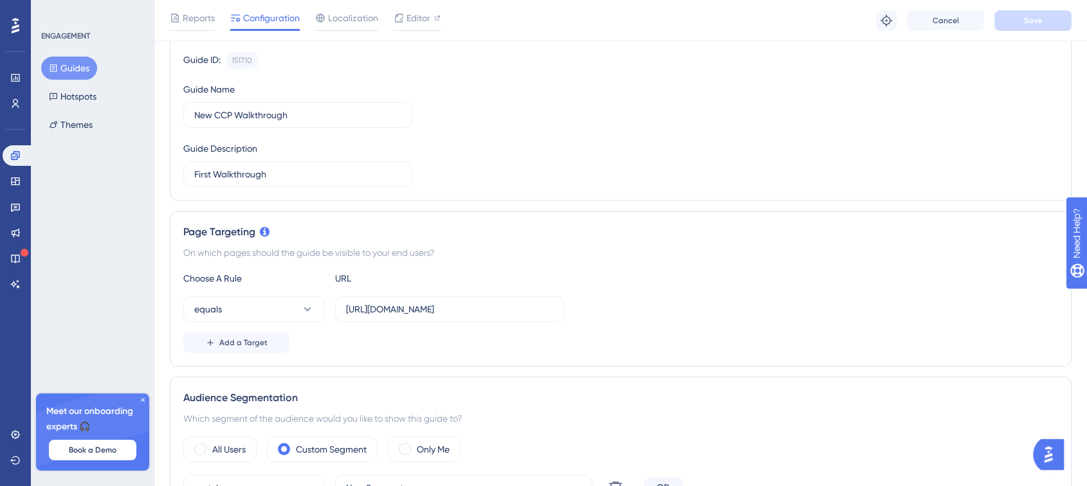
scroll to position [0, 0]
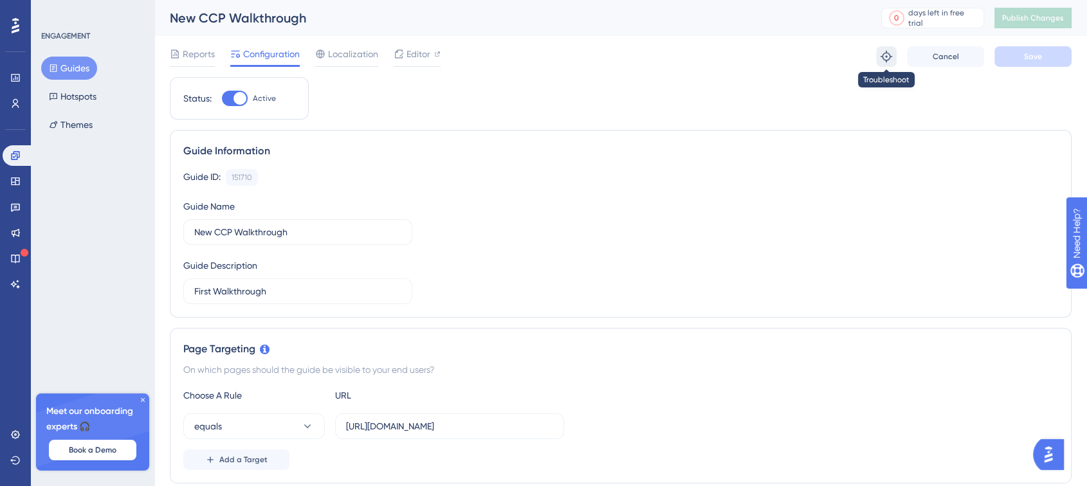
click at [884, 51] on icon at bounding box center [886, 56] width 13 height 13
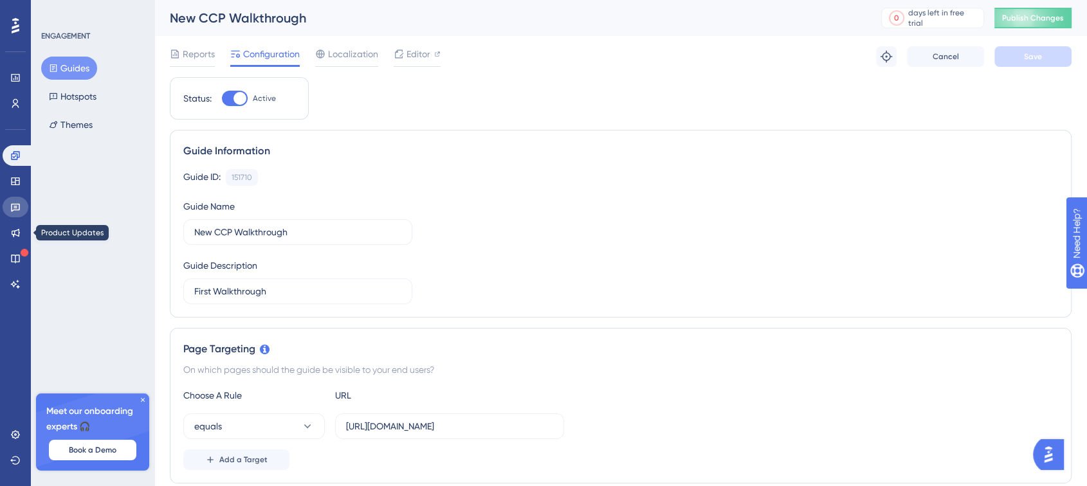
click at [15, 208] on icon at bounding box center [15, 207] width 10 height 10
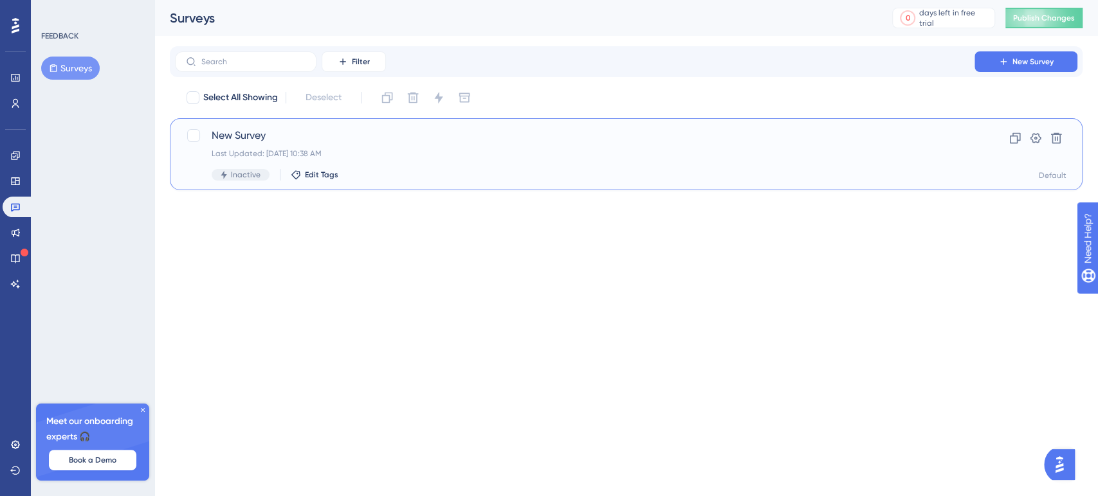
click at [723, 141] on span "New Survey" at bounding box center [575, 135] width 726 height 15
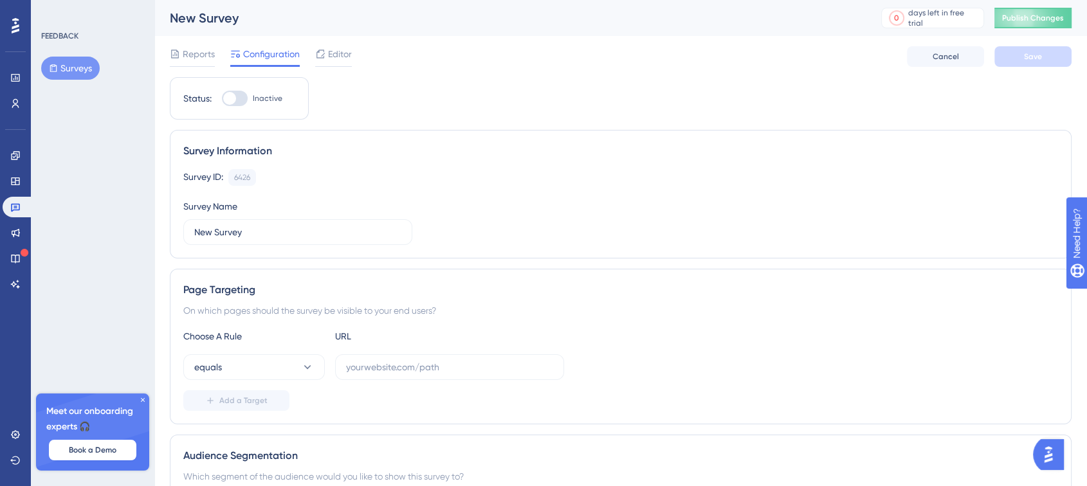
click at [233, 96] on div at bounding box center [229, 98] width 13 height 13
click at [222, 98] on input "Inactive" at bounding box center [221, 98] width 1 height 1
checkbox input "false"
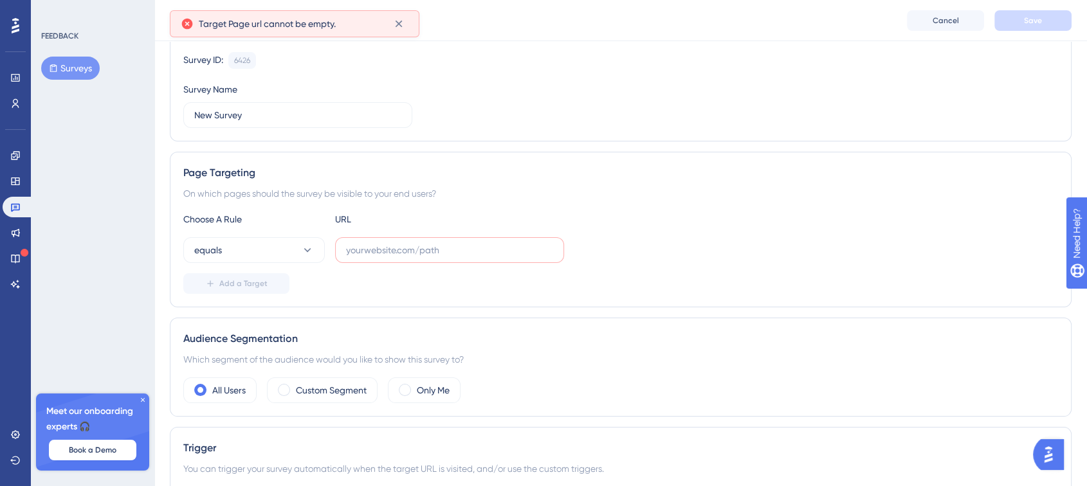
scroll to position [123, 0]
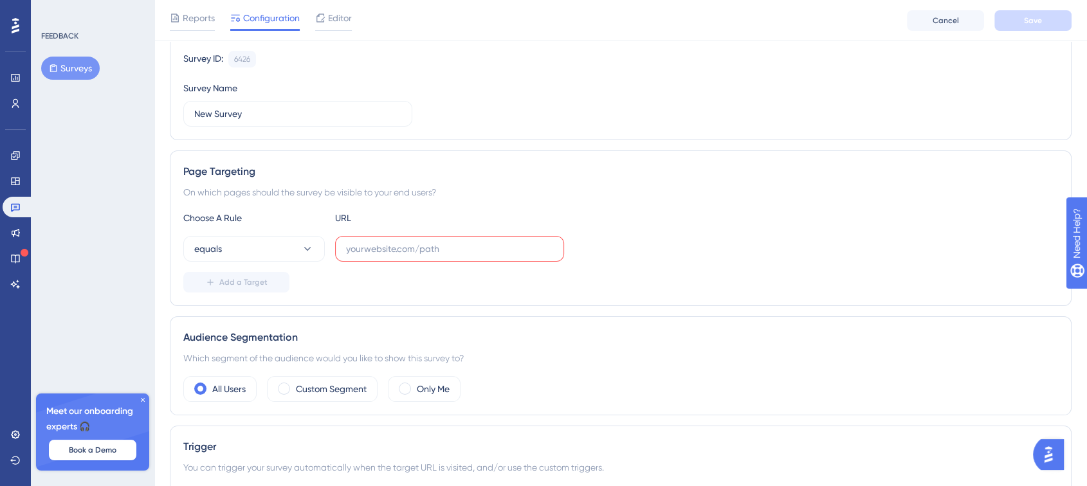
click at [392, 240] on label at bounding box center [449, 249] width 229 height 26
click at [392, 242] on input "text" at bounding box center [449, 249] width 207 height 14
paste input "https://new.contabo.com/account/settings"
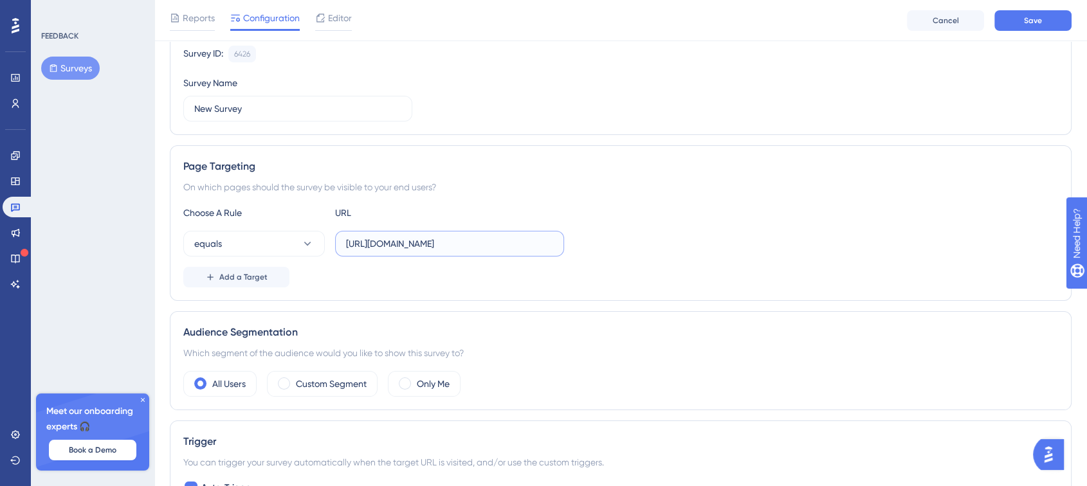
type input "https://new.contabo.com/account/settings"
click at [350, 278] on div "Add a Target" at bounding box center [620, 277] width 874 height 21
click at [1031, 20] on span "Save" at bounding box center [1033, 20] width 18 height 10
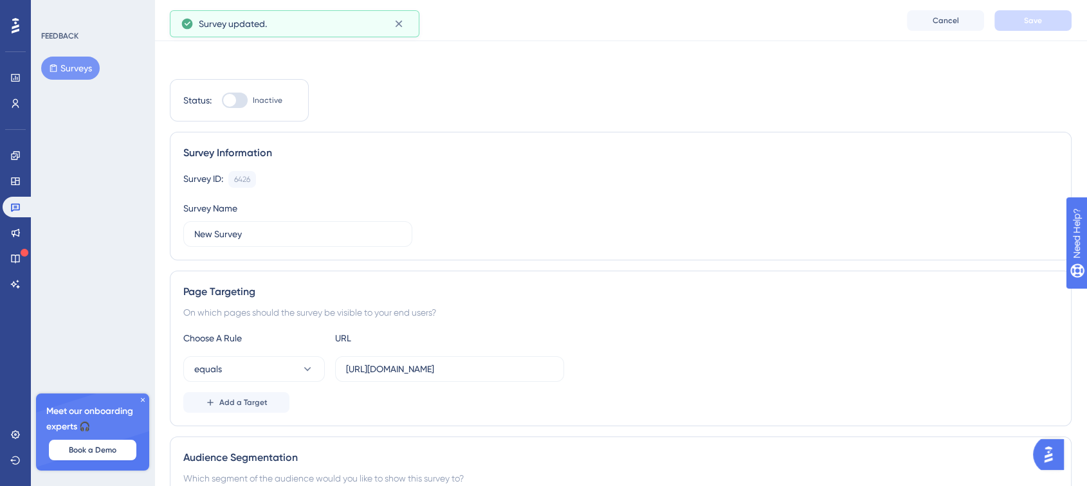
scroll to position [0, 0]
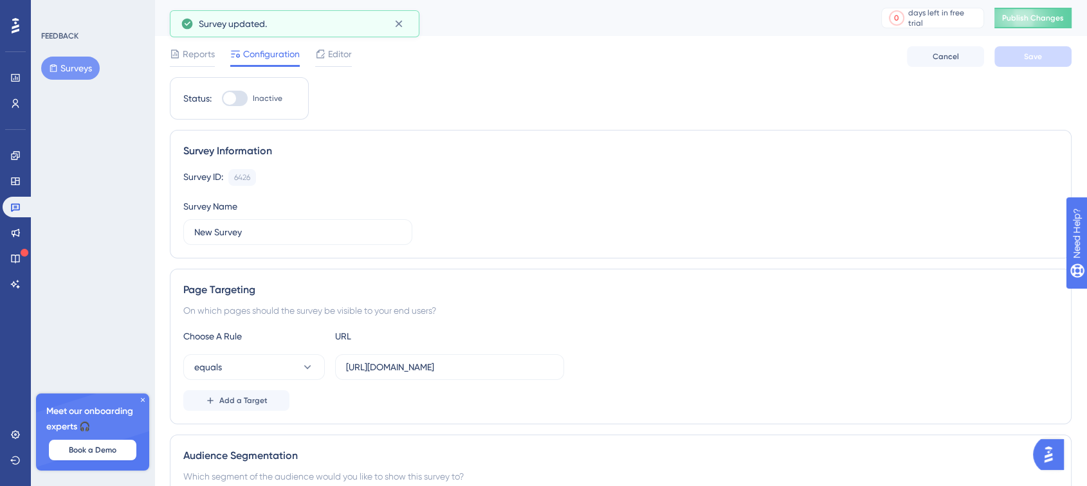
click at [239, 93] on div at bounding box center [235, 98] width 26 height 15
click at [222, 98] on input "Inactive" at bounding box center [221, 98] width 1 height 1
checkbox input "true"
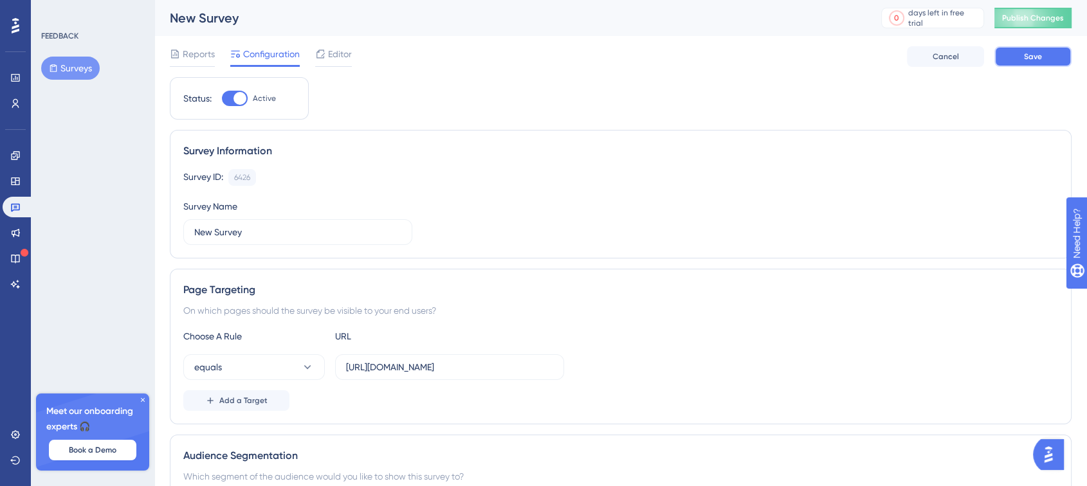
click at [1048, 60] on button "Save" at bounding box center [1032, 56] width 77 height 21
click at [1021, 23] on button "Publish Changes" at bounding box center [1032, 18] width 77 height 21
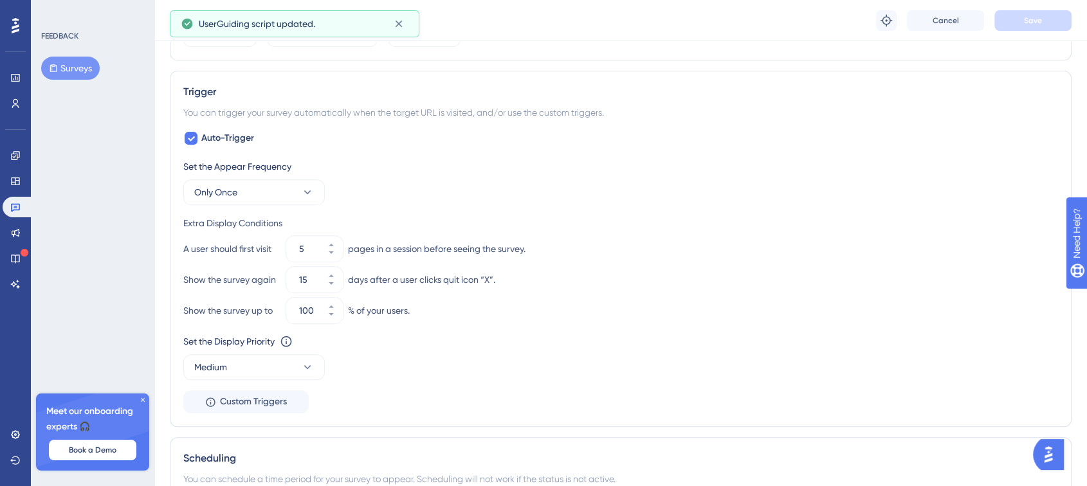
scroll to position [500, 0]
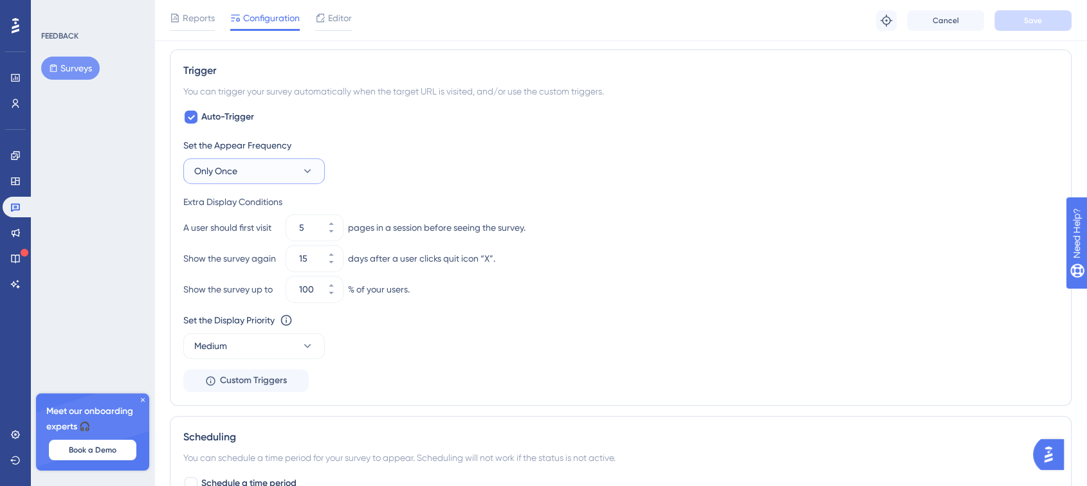
click at [260, 166] on button "Only Once" at bounding box center [253, 171] width 141 height 26
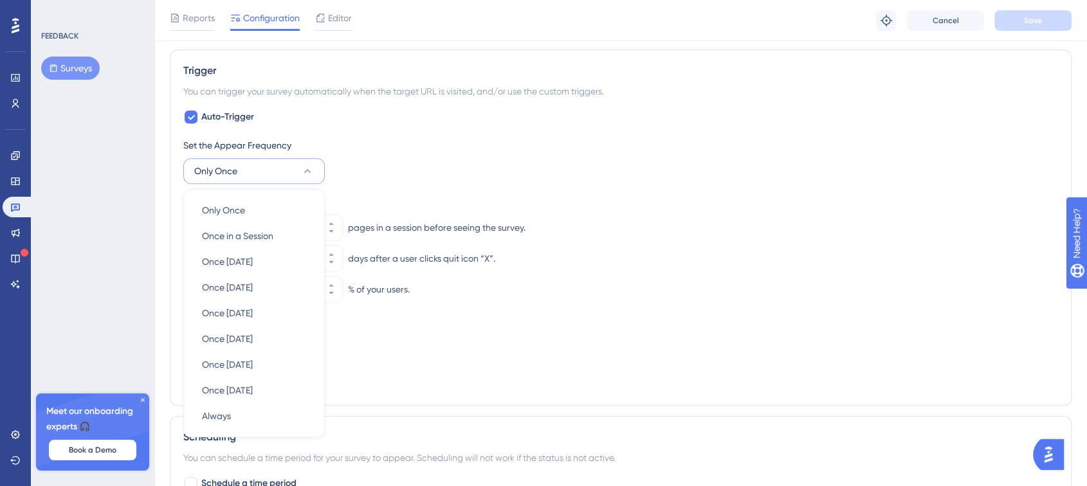
scroll to position [568, 0]
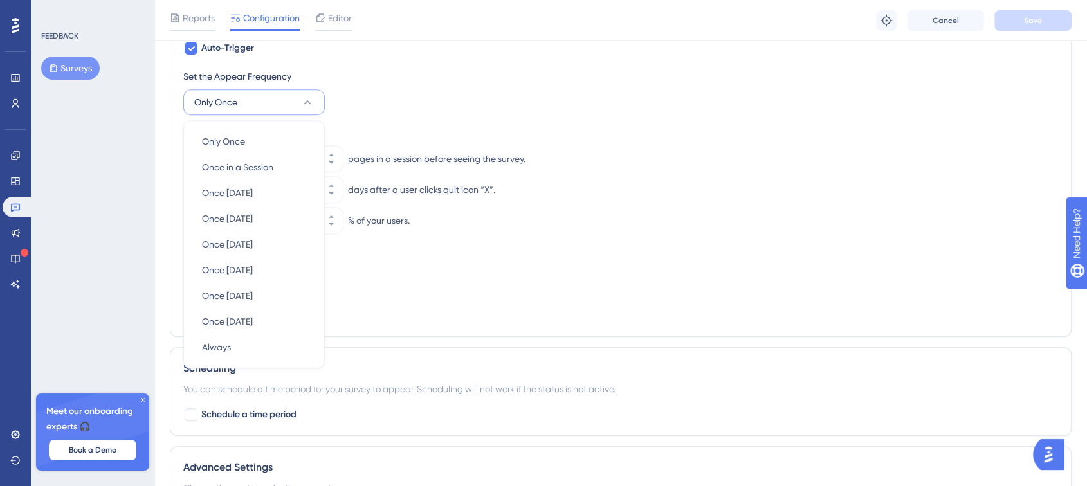
click at [422, 75] on div "Set the Appear Frequency" at bounding box center [620, 76] width 874 height 15
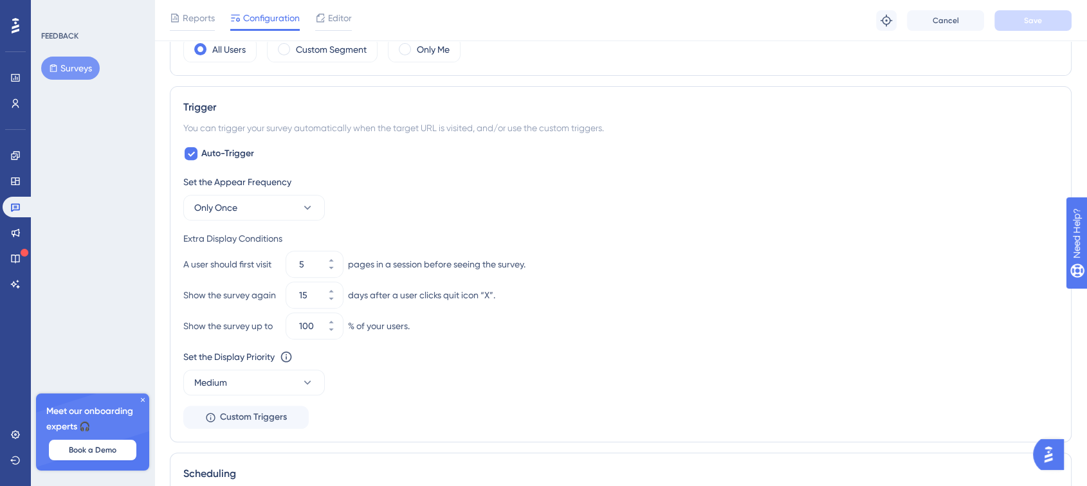
scroll to position [724, 0]
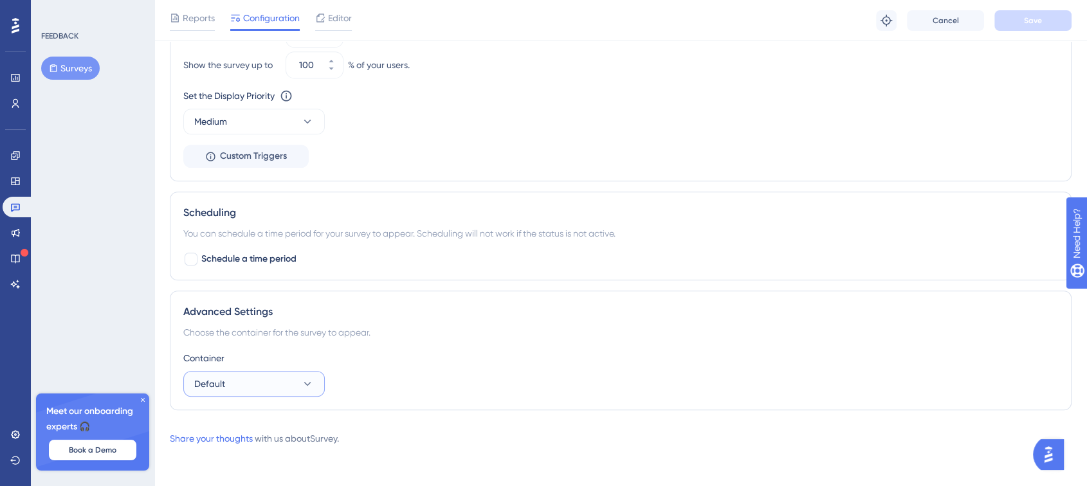
click at [240, 379] on button "Default" at bounding box center [253, 384] width 141 height 26
drag, startPoint x: 345, startPoint y: 322, endPoint x: 352, endPoint y: 312, distance: 11.6
click at [348, 319] on div "Advanced Settings Choose the container for the survey to appear. Container Defa…" at bounding box center [620, 351] width 901 height 120
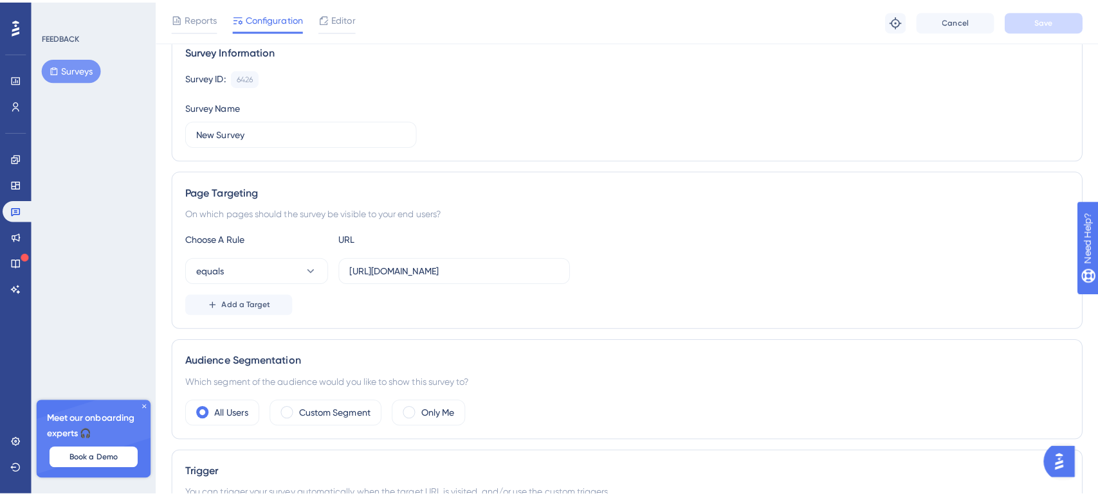
scroll to position [0, 0]
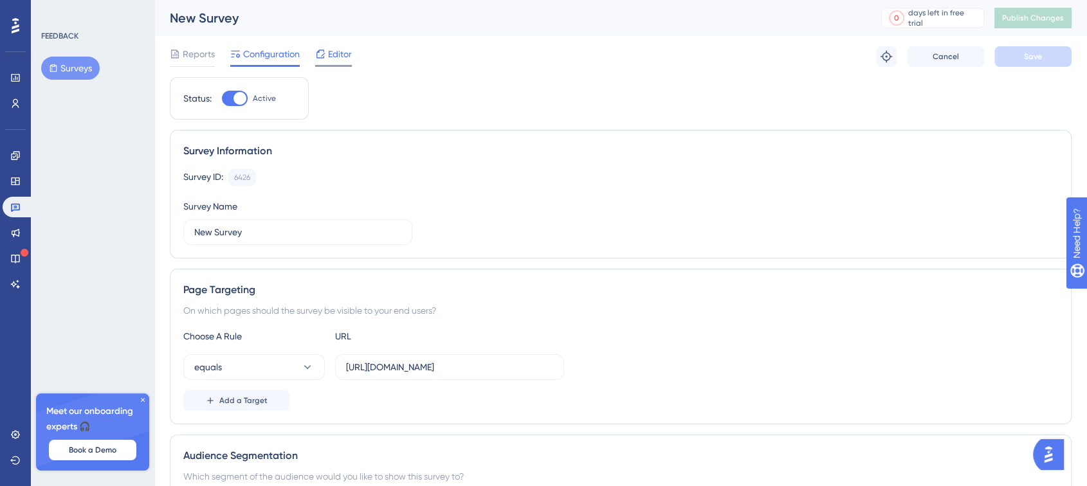
click at [319, 57] on icon at bounding box center [320, 54] width 8 height 8
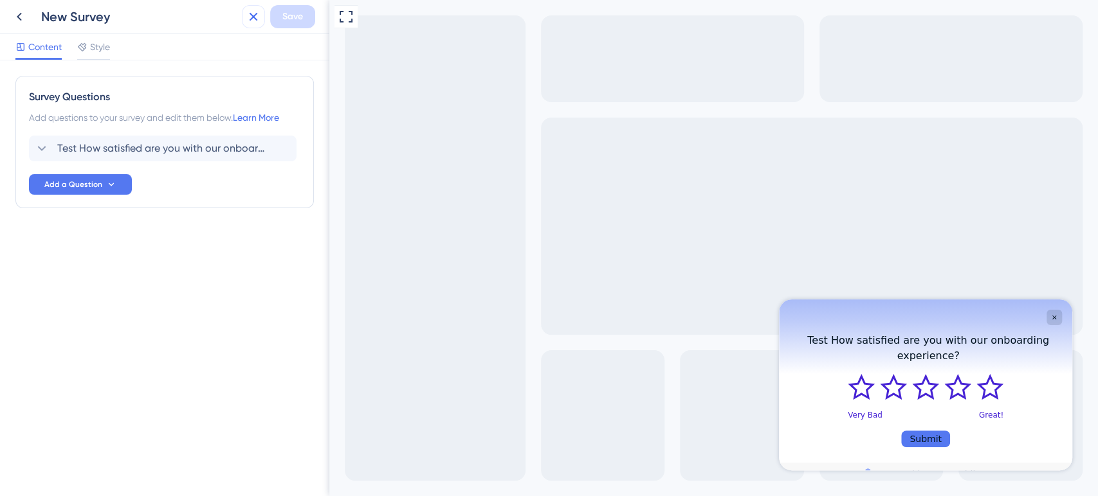
click at [255, 16] on icon at bounding box center [253, 16] width 15 height 15
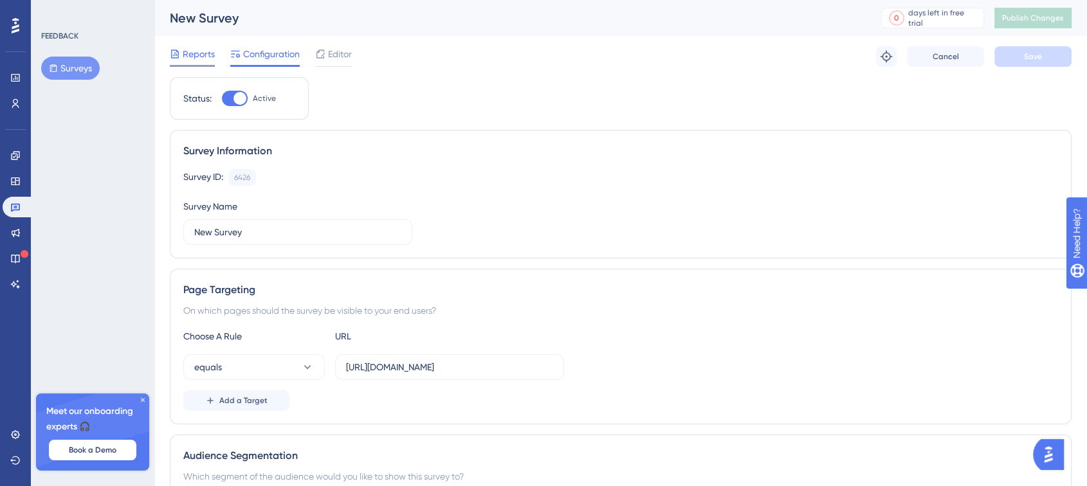
click at [203, 55] on span "Reports" at bounding box center [199, 53] width 32 height 15
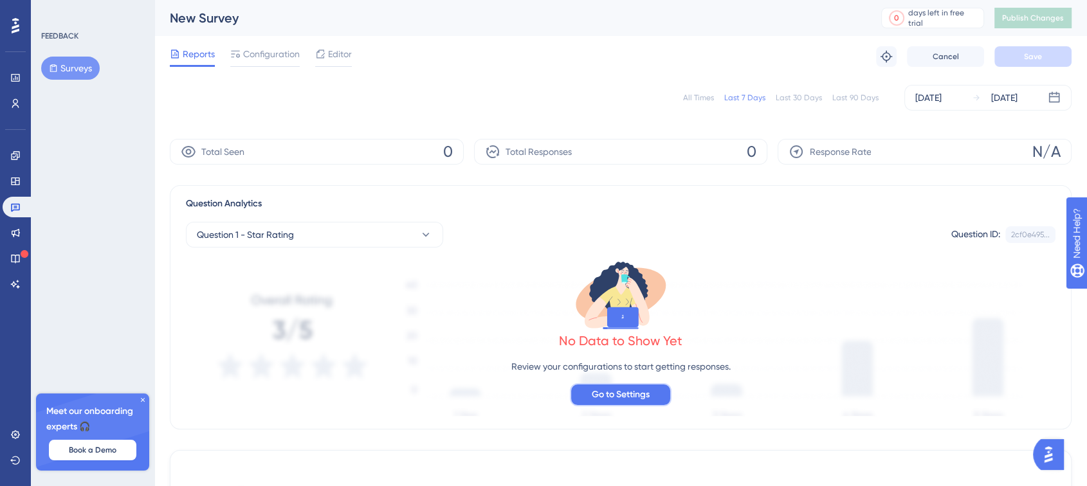
click at [638, 390] on span "Go to Settings" at bounding box center [621, 394] width 58 height 15
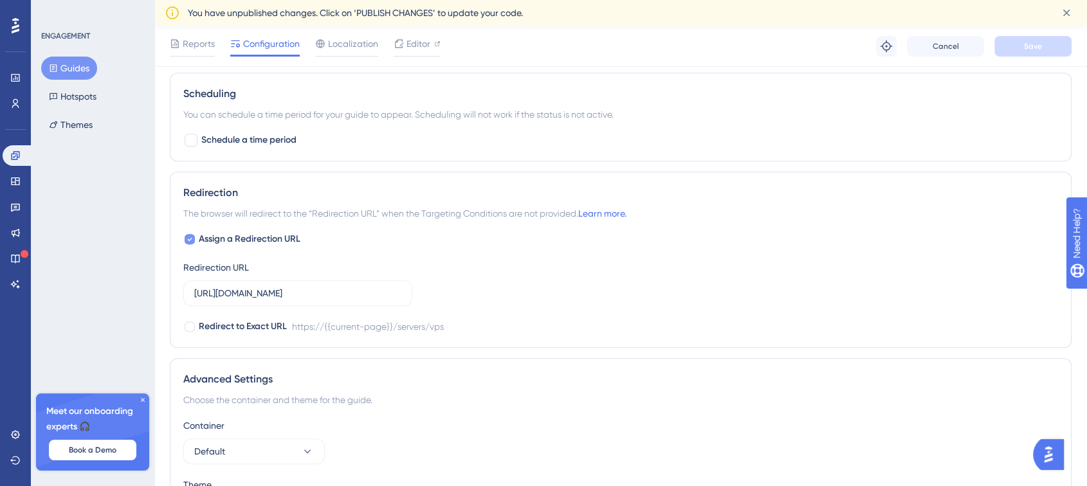
scroll to position [1101, 0]
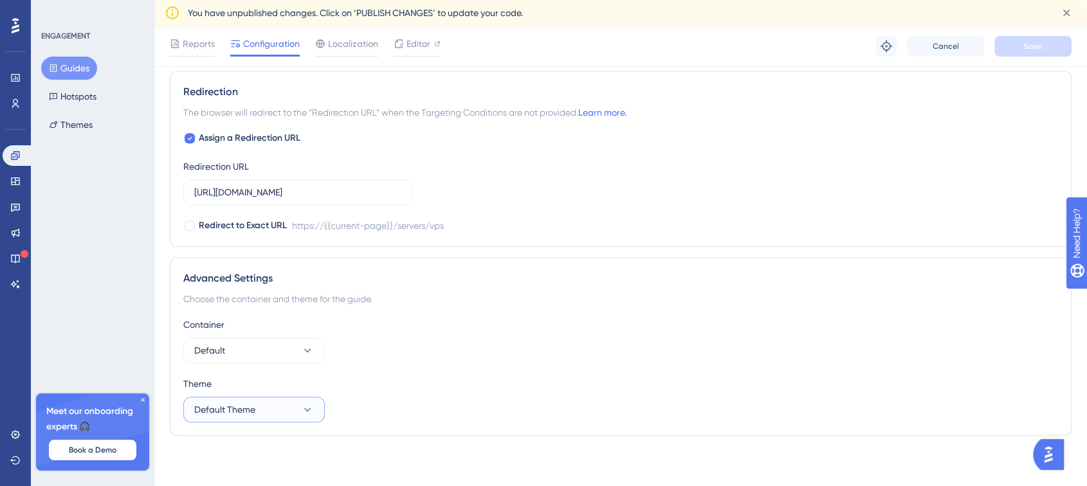
click at [285, 405] on button "Default Theme" at bounding box center [253, 410] width 141 height 26
click at [276, 436] on div "Default Theme Default Theme" at bounding box center [254, 449] width 104 height 26
click at [258, 348] on button "Default" at bounding box center [253, 351] width 141 height 26
click at [252, 393] on div "Default Default" at bounding box center [254, 390] width 104 height 26
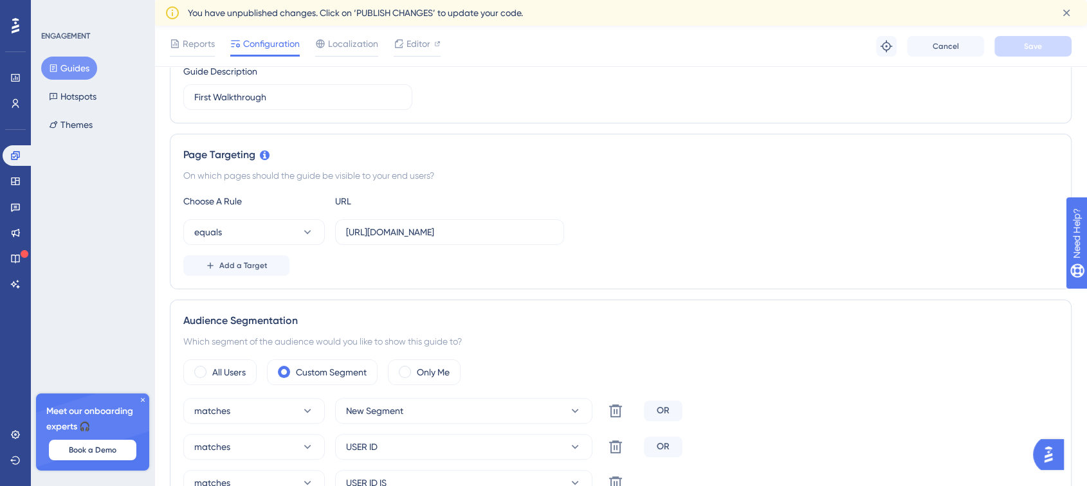
scroll to position [101, 0]
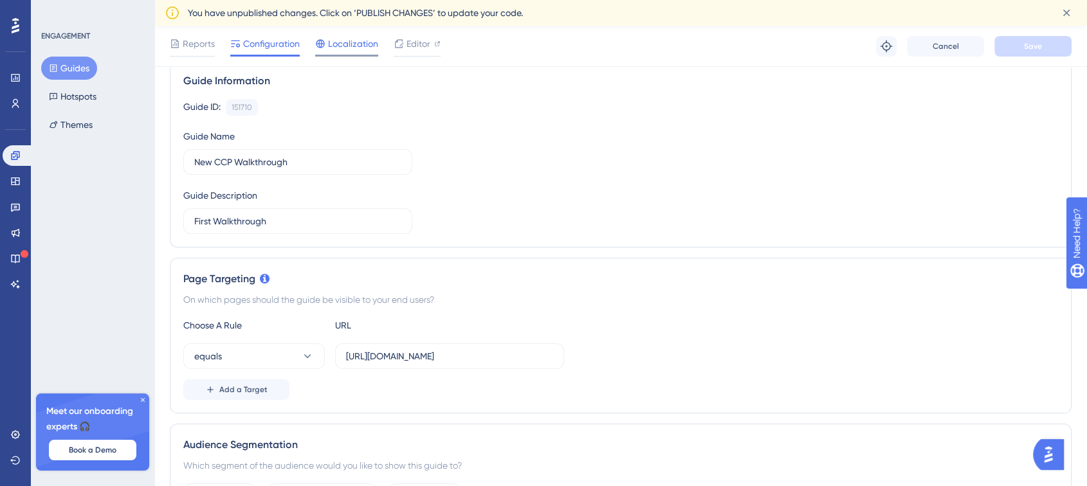
click at [341, 55] on div at bounding box center [346, 56] width 63 height 2
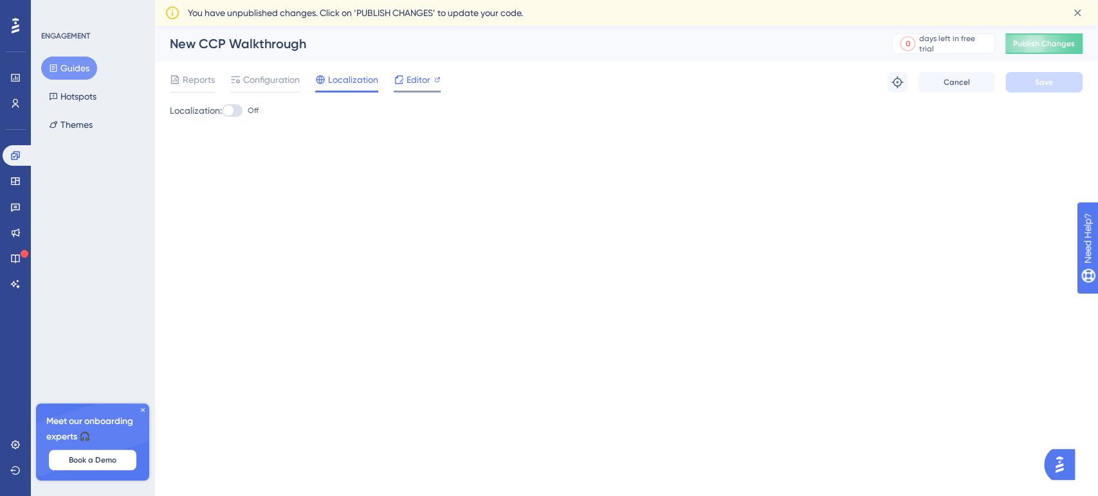
click at [413, 80] on span "Editor" at bounding box center [418, 79] width 24 height 15
